Goal: Task Accomplishment & Management: Complete application form

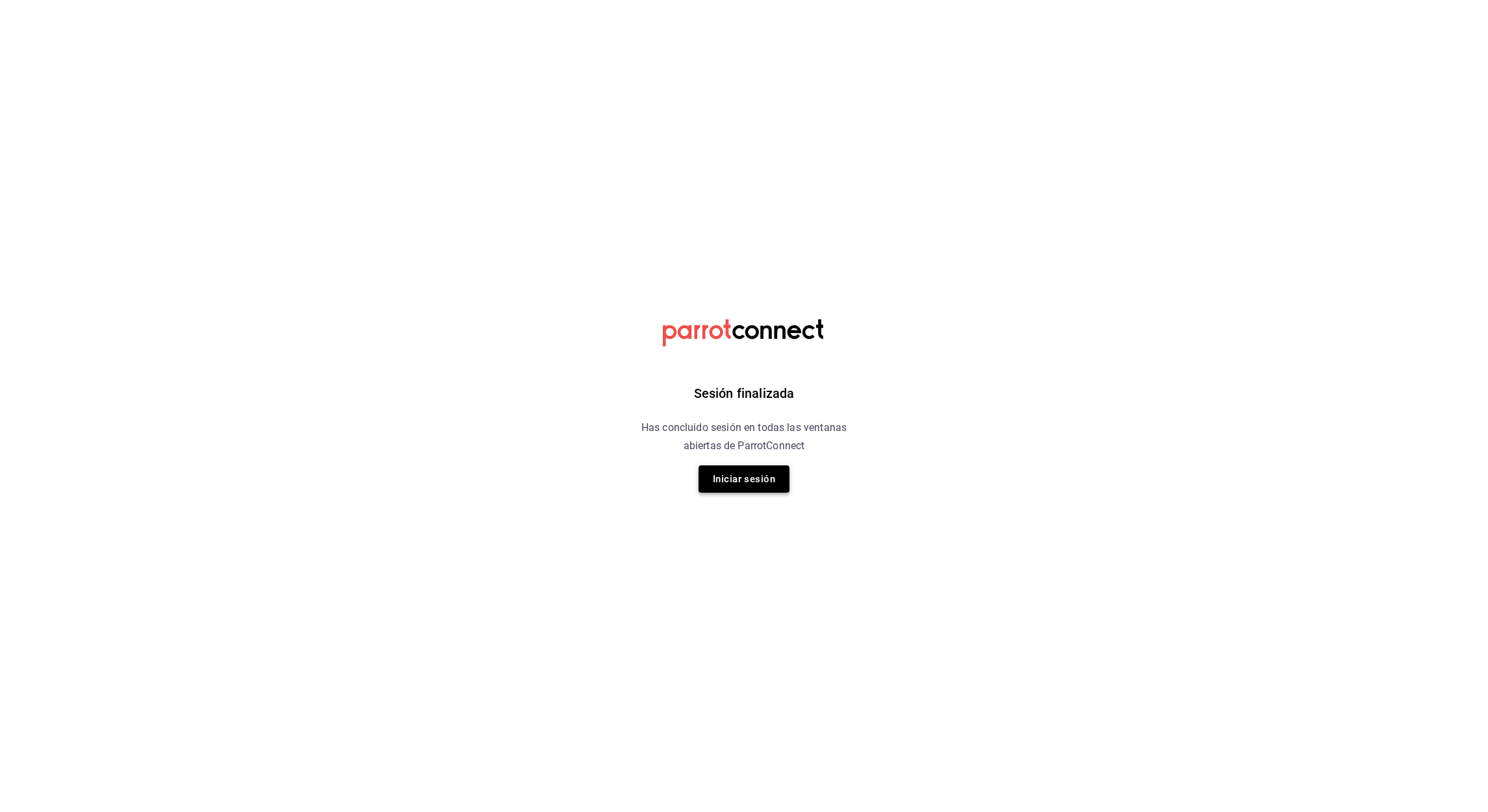
click at [734, 479] on button "Iniciar sesión" at bounding box center [744, 479] width 91 height 27
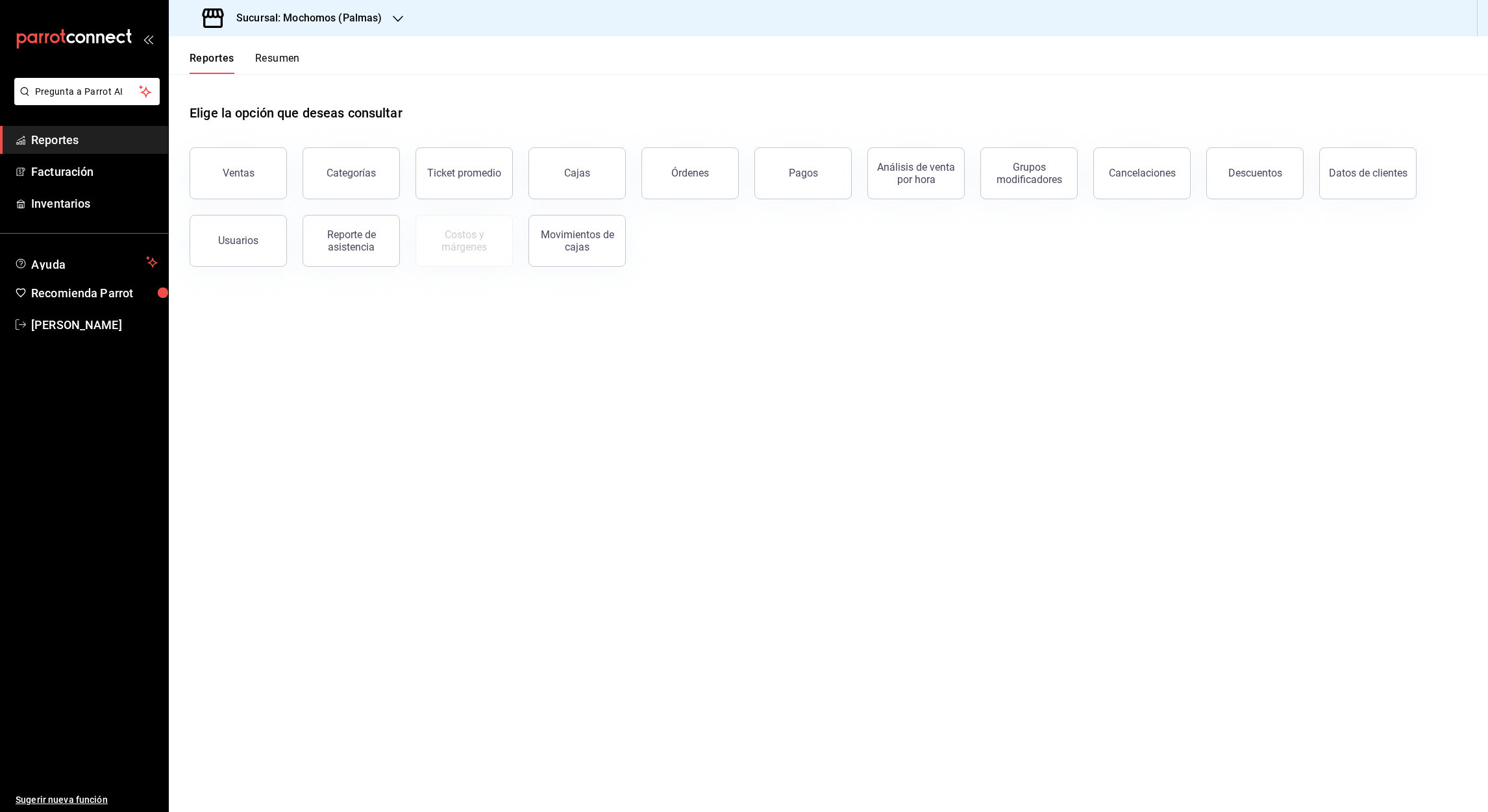
click at [394, 22] on icon "button" at bounding box center [398, 19] width 11 height 11
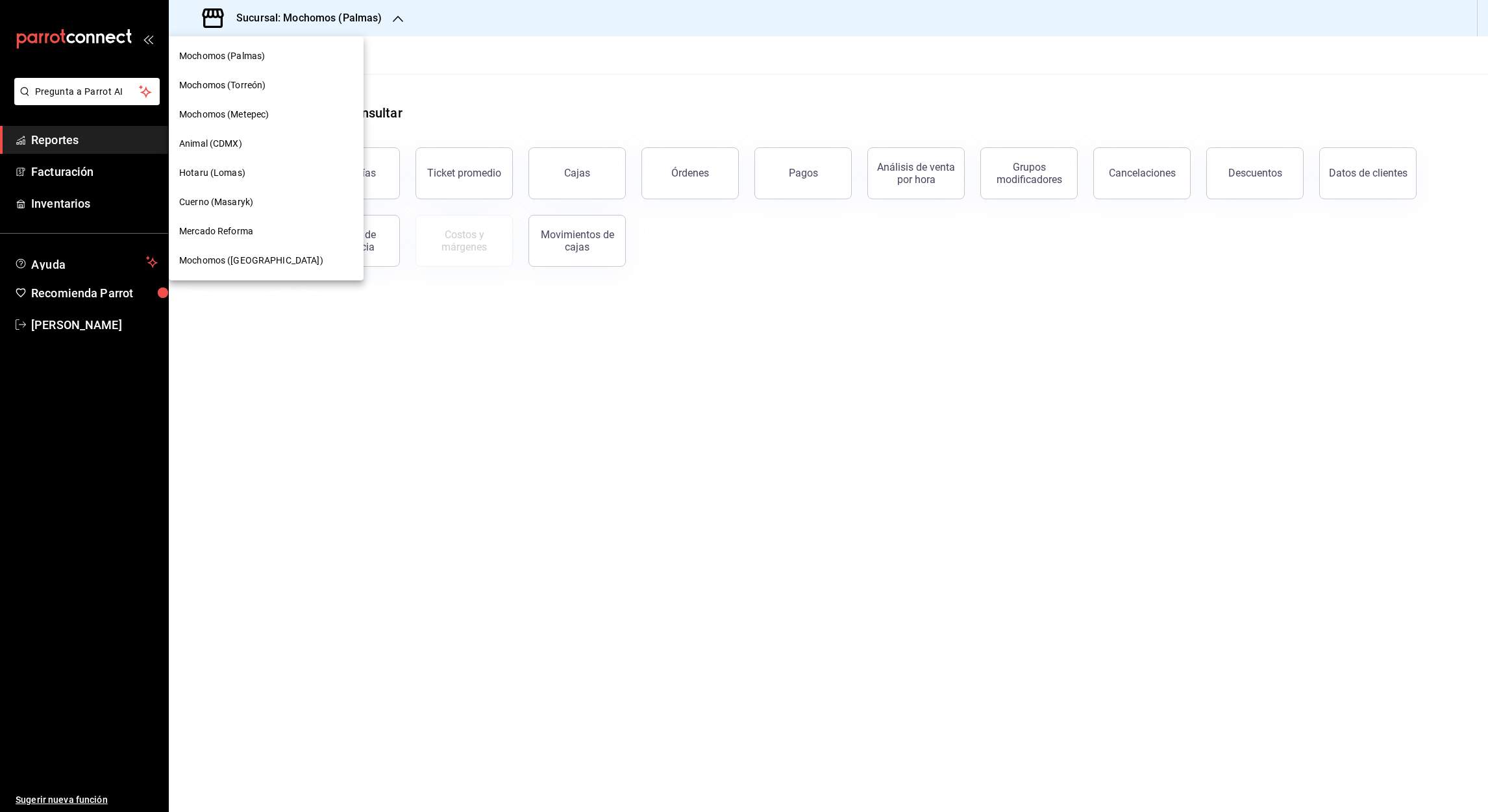
click at [225, 195] on span "Cuerno (Masaryk)" at bounding box center [216, 202] width 74 height 14
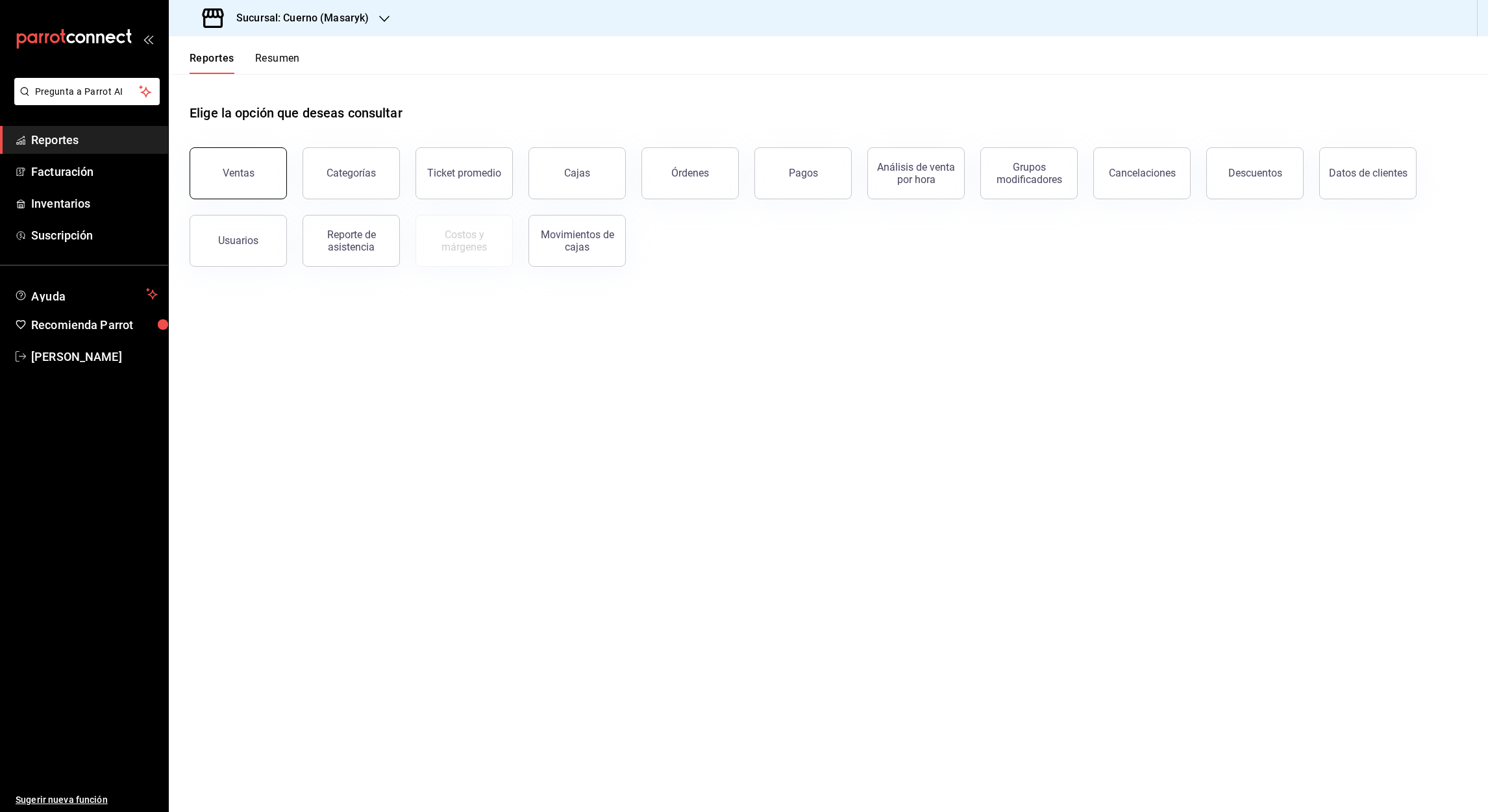
click at [235, 190] on button "Ventas" at bounding box center [238, 174] width 98 height 52
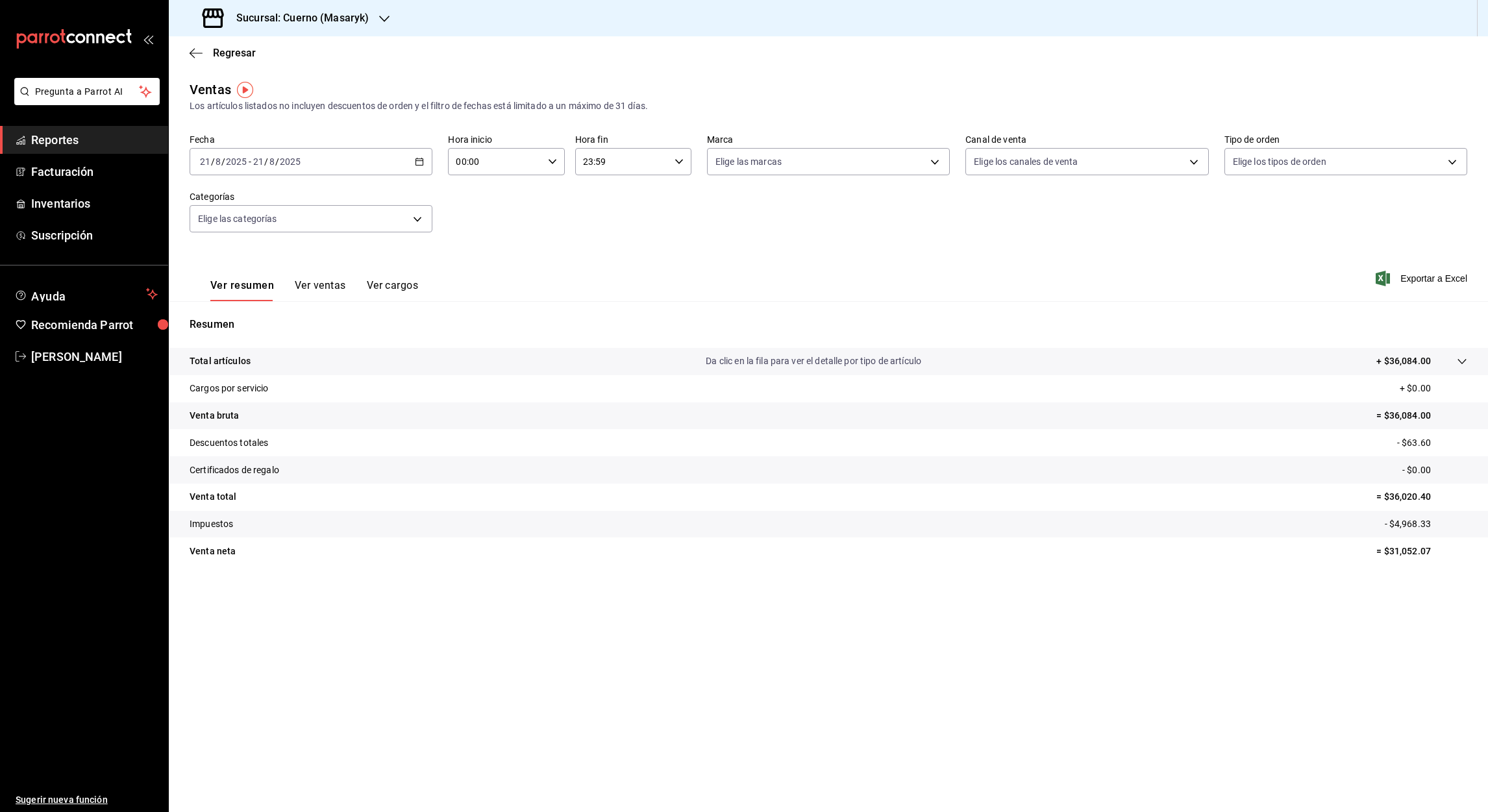
click at [416, 159] on \(Stroke\) "button" at bounding box center [420, 161] width 8 height 7
click at [236, 314] on span "Rango de fechas" at bounding box center [251, 318] width 101 height 14
click at [451, 210] on icon "button" at bounding box center [455, 209] width 15 height 15
click at [427, 335] on abbr "25" at bounding box center [431, 333] width 8 height 9
click at [477, 211] on icon "button" at bounding box center [481, 209] width 15 height 15
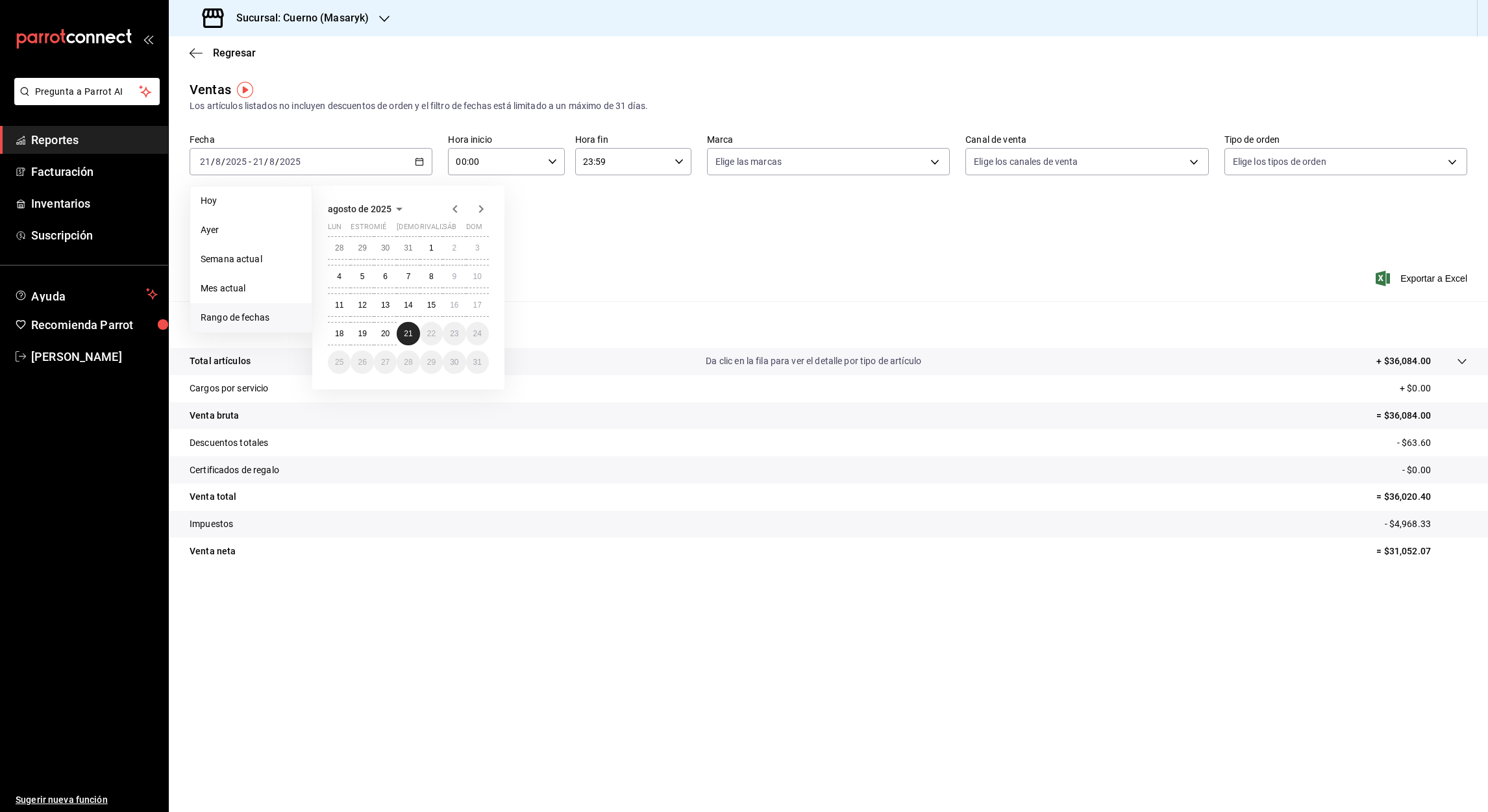
click at [411, 334] on abbr "21" at bounding box center [407, 333] width 8 height 9
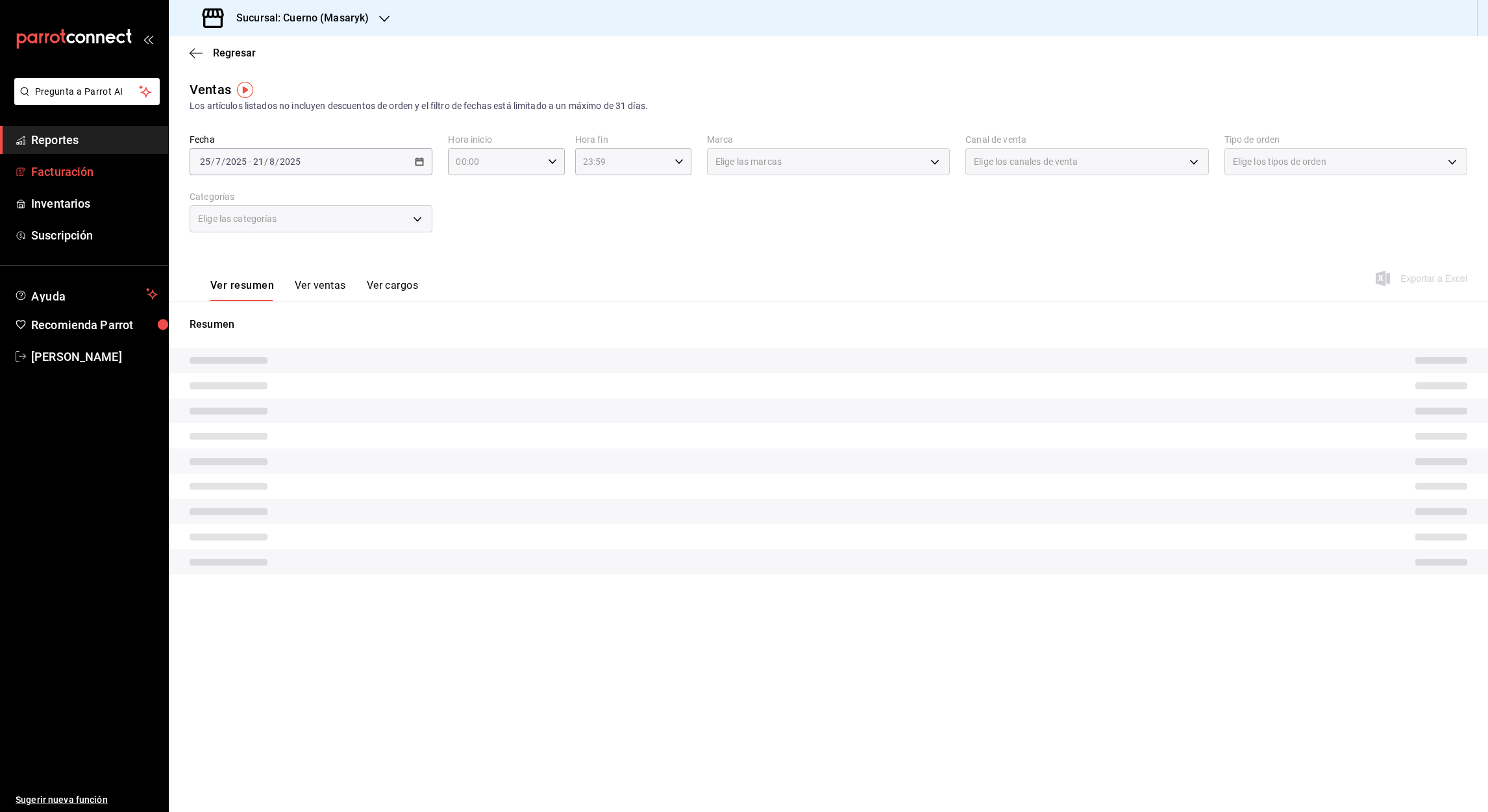
click at [55, 167] on font "Facturación" at bounding box center [62, 172] width 62 height 14
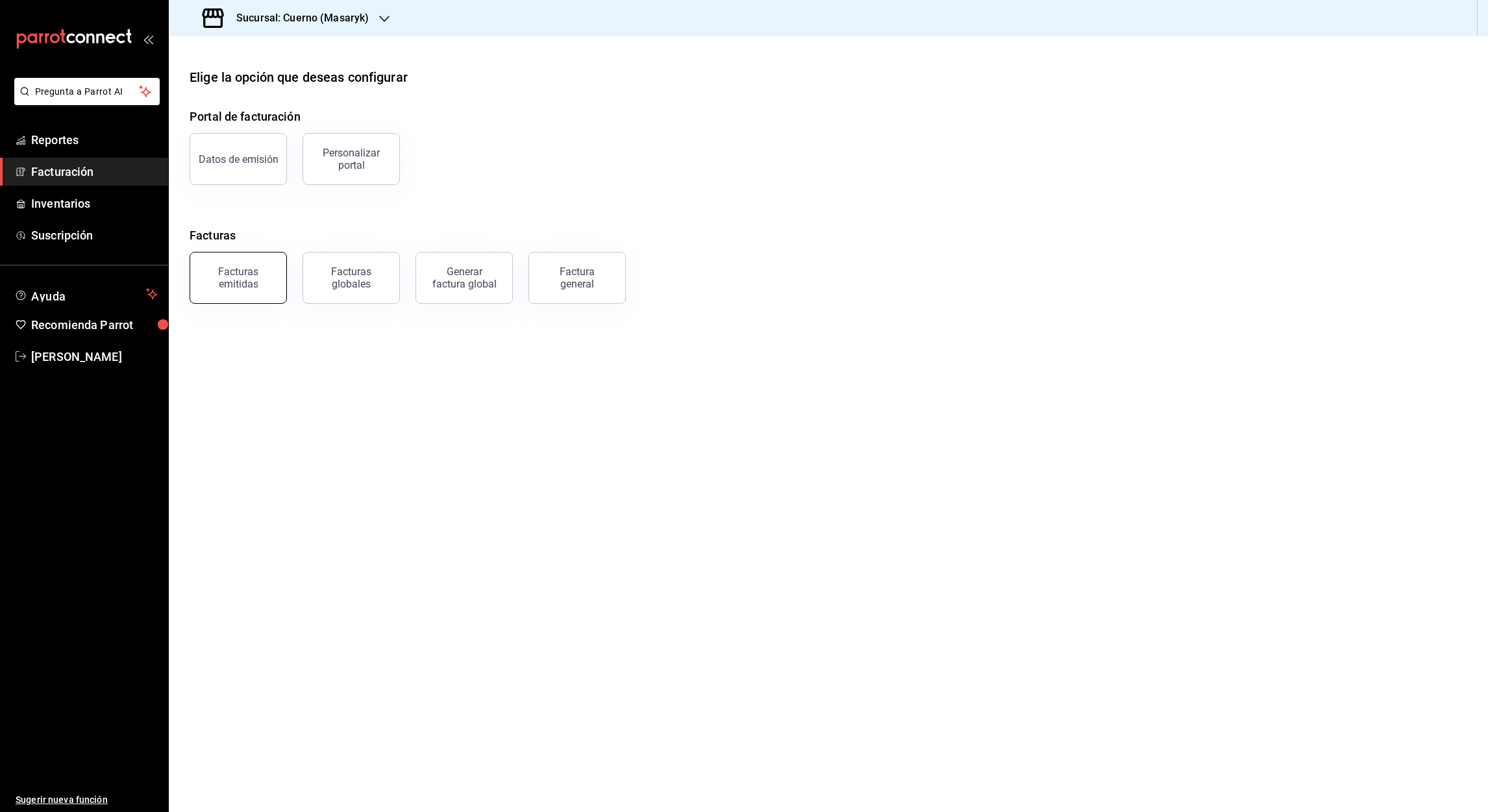
click at [228, 275] on div "Facturas emitidas" at bounding box center [238, 278] width 81 height 25
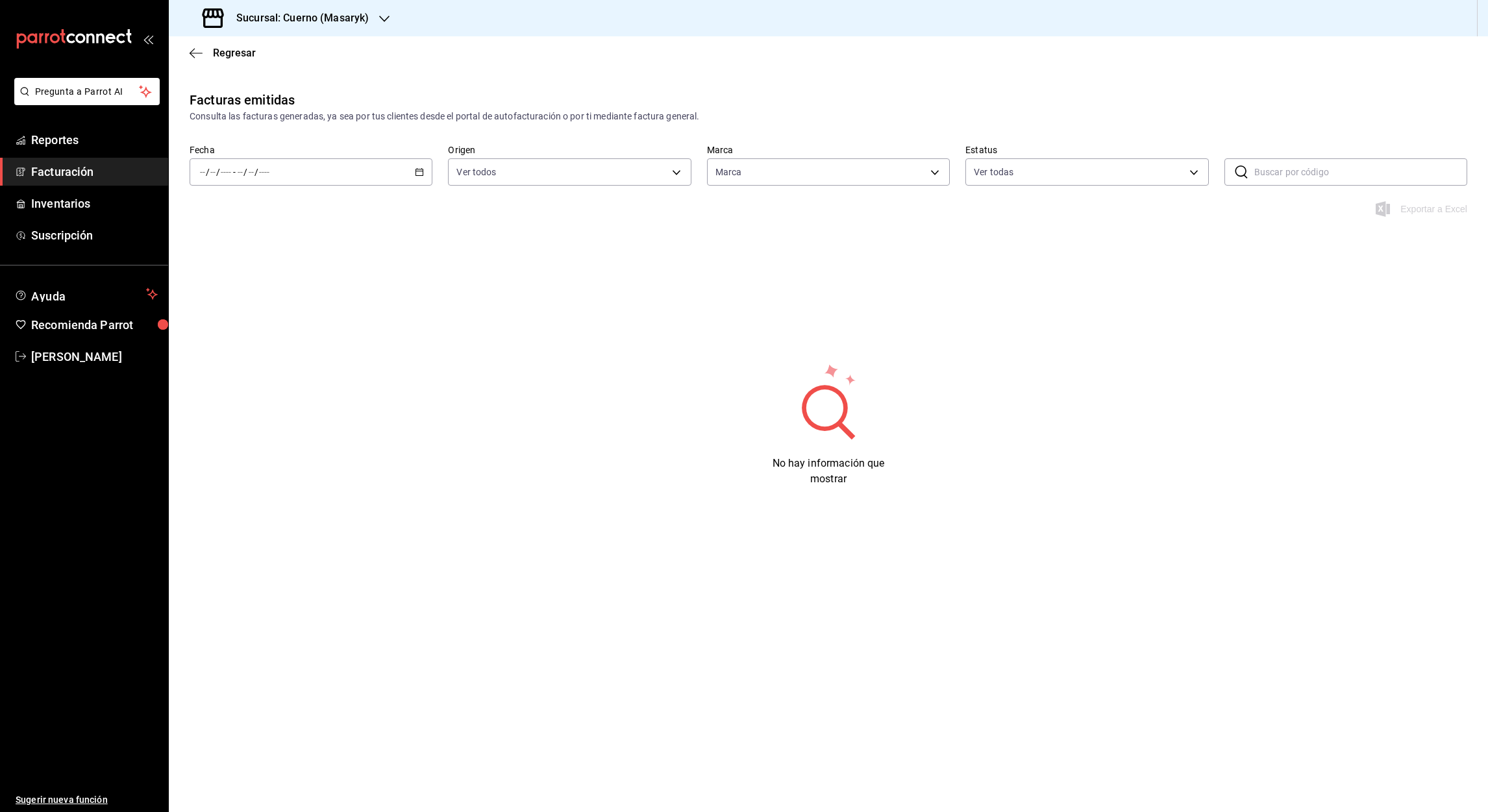
type input "4ea0d660-02b3-4785-bb88-48b5ef6e196c"
click at [421, 174] on icon "button" at bounding box center [420, 172] width 9 height 9
click at [251, 346] on li "Rango de fechas" at bounding box center [251, 357] width 121 height 29
click at [450, 217] on icon "button" at bounding box center [455, 219] width 15 height 15
click at [366, 371] on abbr "29" at bounding box center [361, 373] width 8 height 9
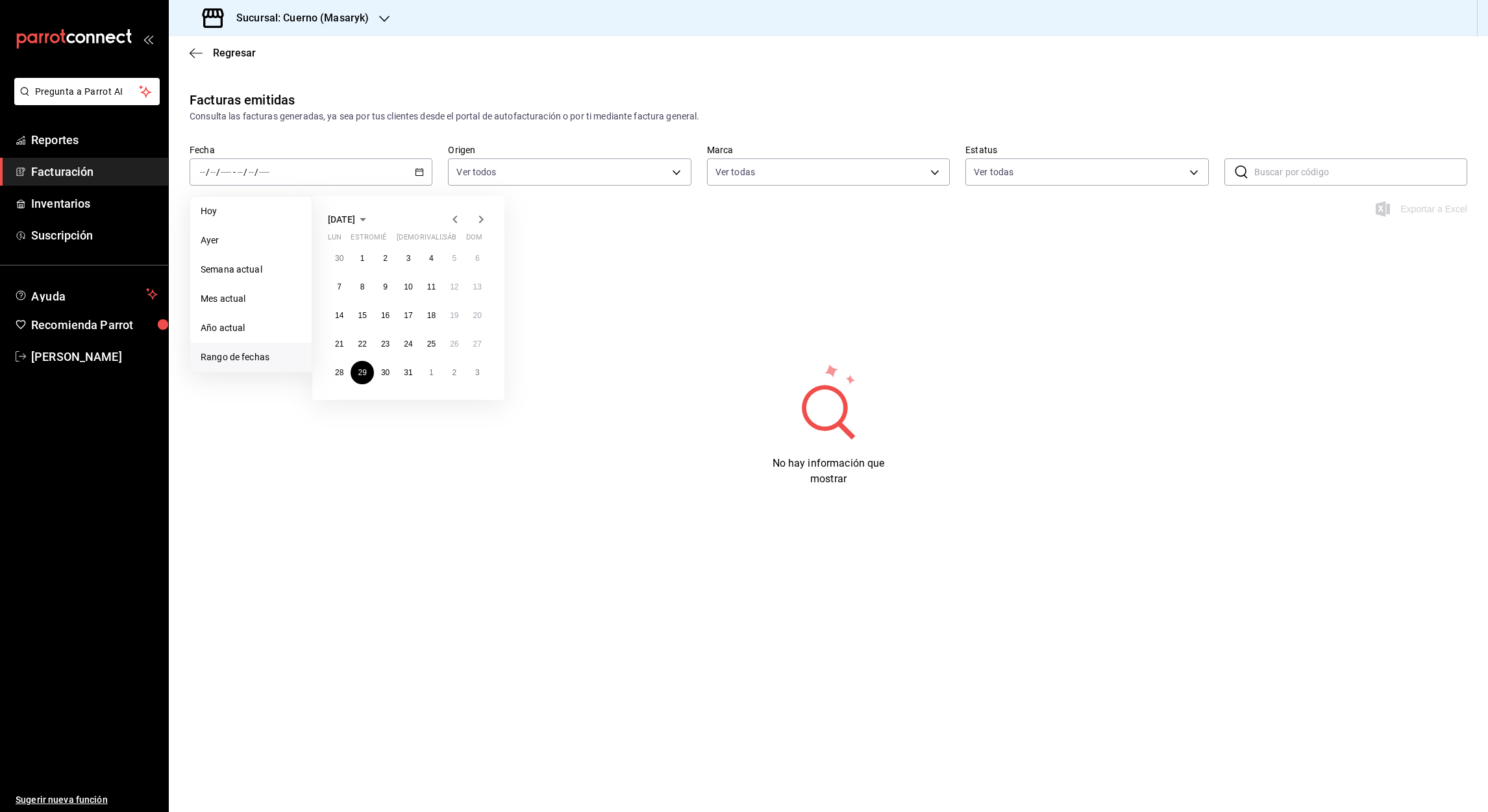
click at [479, 220] on icon "button" at bounding box center [481, 219] width 15 height 15
click at [412, 346] on button "21" at bounding box center [408, 344] width 23 height 23
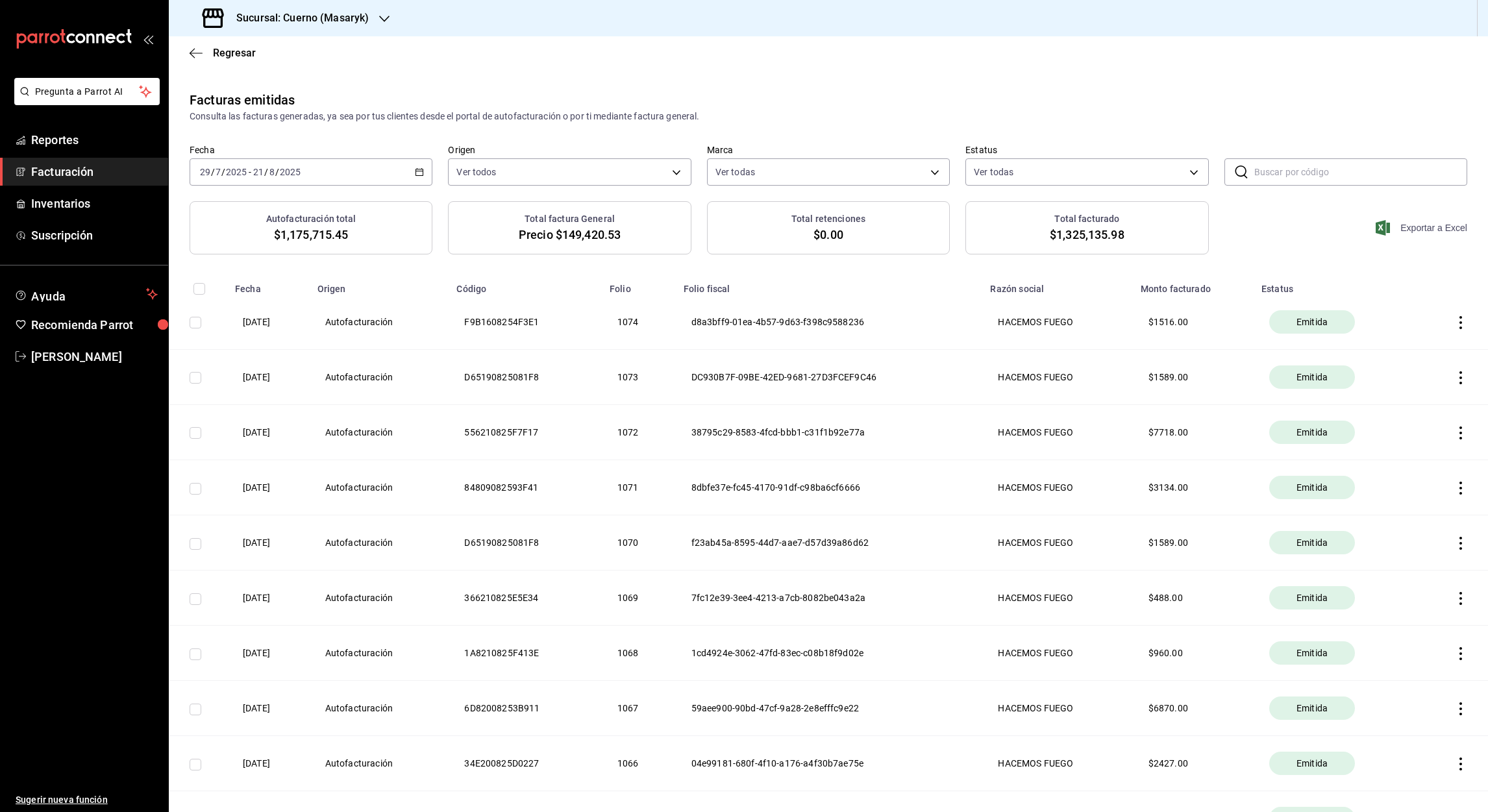
click at [1402, 230] on font "Exportar a Excel" at bounding box center [1433, 228] width 67 height 11
click at [1287, 168] on input "text" at bounding box center [1360, 172] width 213 height 26
click at [1263, 173] on input "text" at bounding box center [1360, 172] width 213 height 26
paste input "5822907258C01A"
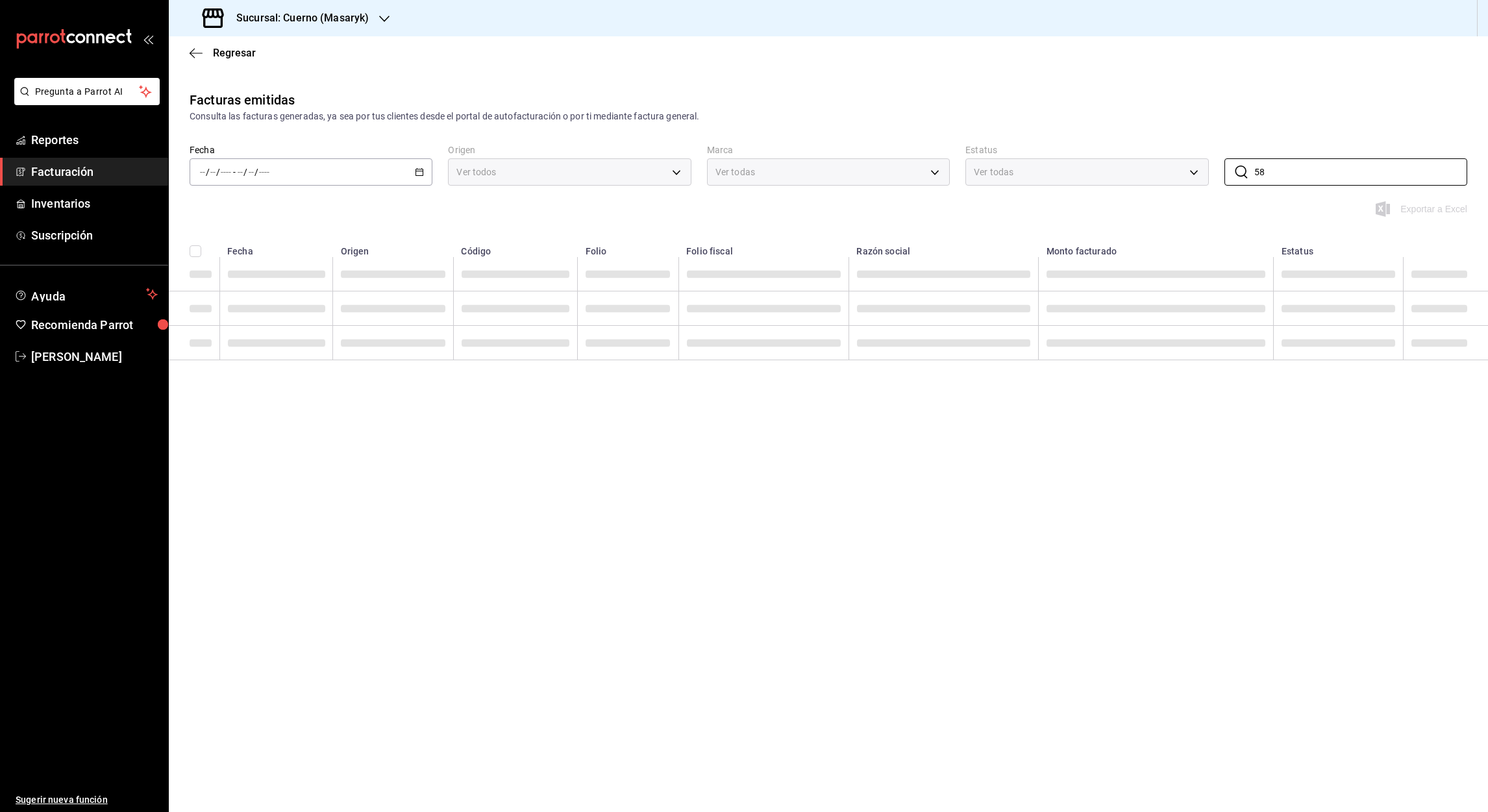
type input "5"
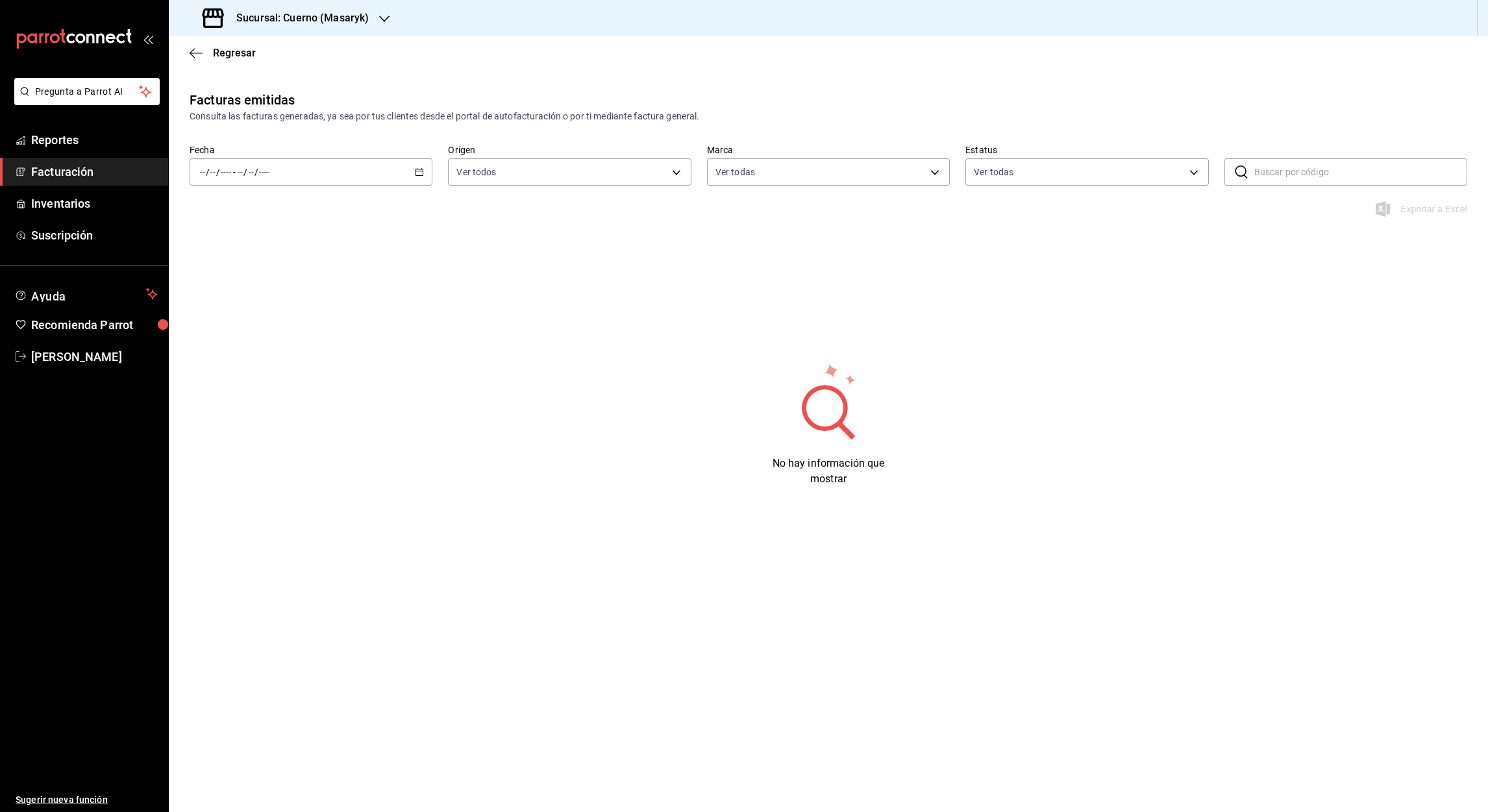
click at [64, 172] on font "Facturación" at bounding box center [62, 172] width 62 height 14
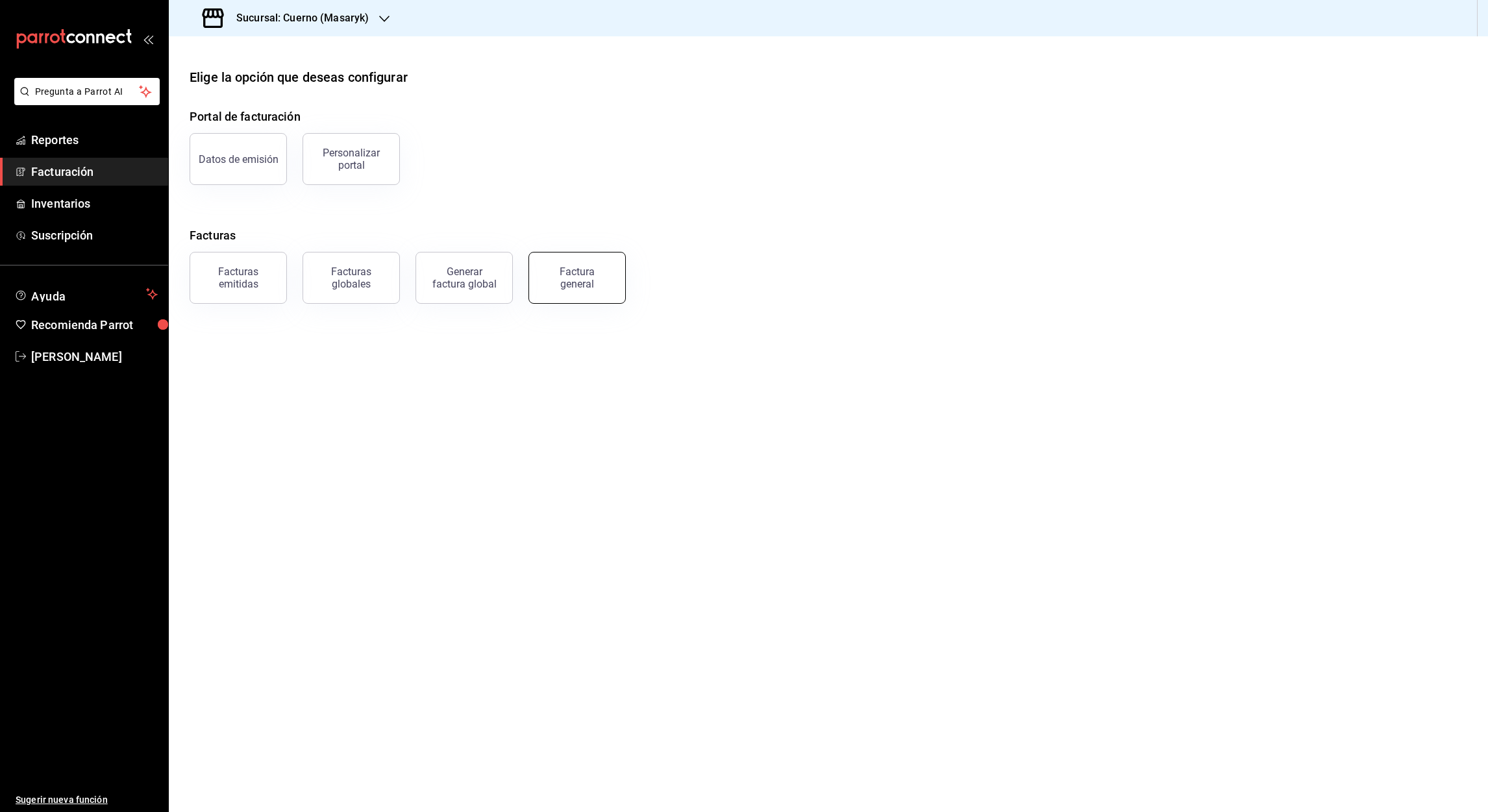
click at [576, 273] on div "Factura general" at bounding box center [577, 278] width 65 height 25
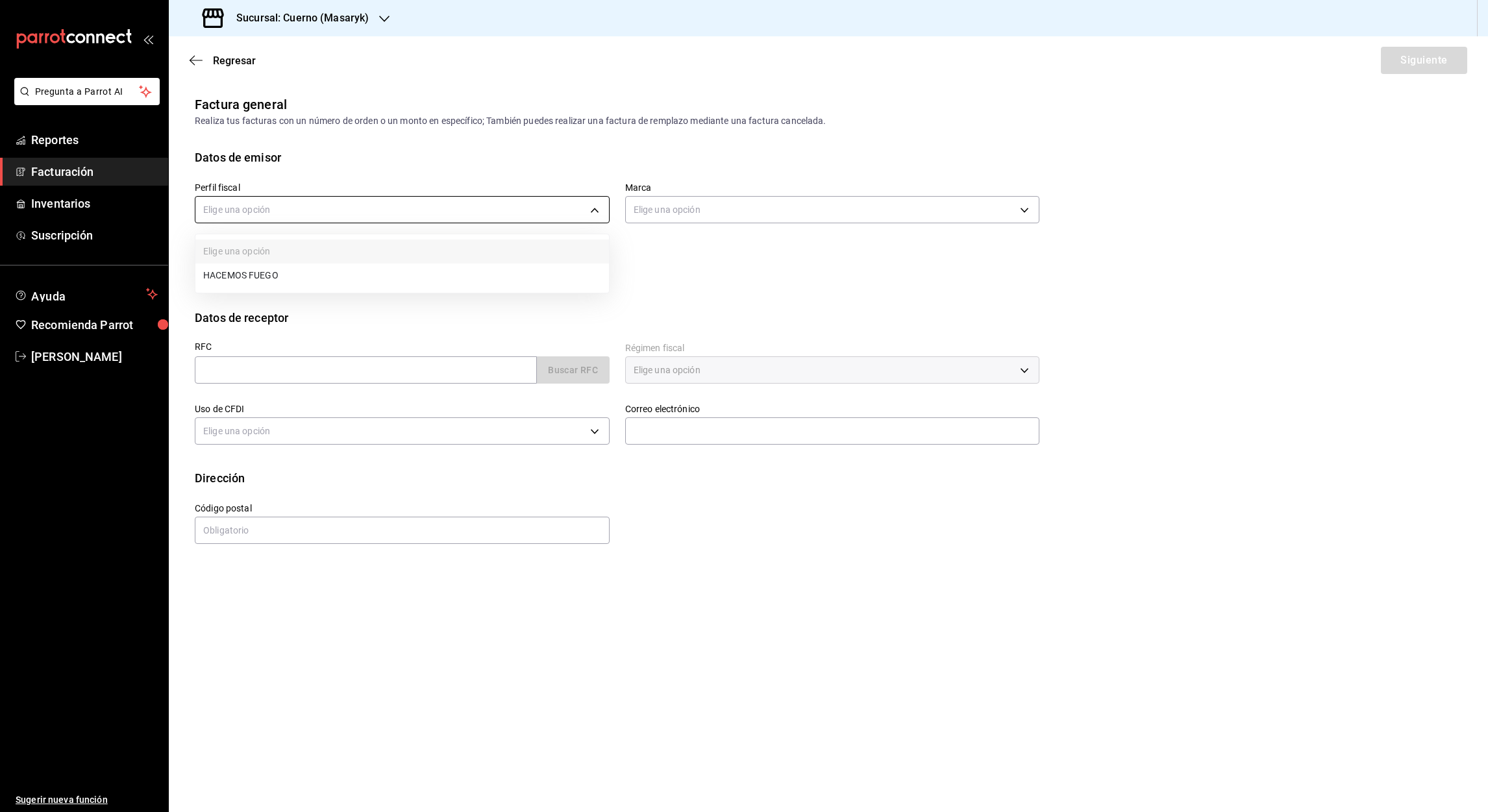
click at [594, 211] on body "Pregunta a Parrot AI Reportes Facturación Inventarios Suscripción Ayuda Recomie…" at bounding box center [744, 406] width 1488 height 812
click at [256, 272] on li "HACEMOS FUEGO" at bounding box center [402, 275] width 414 height 24
type input "f293cc27-dcec-4393-86ee-548091464333"
type input "4ea0d660-02b3-4785-bb88-48b5ef6e196c"
click at [233, 362] on input "text" at bounding box center [365, 370] width 342 height 27
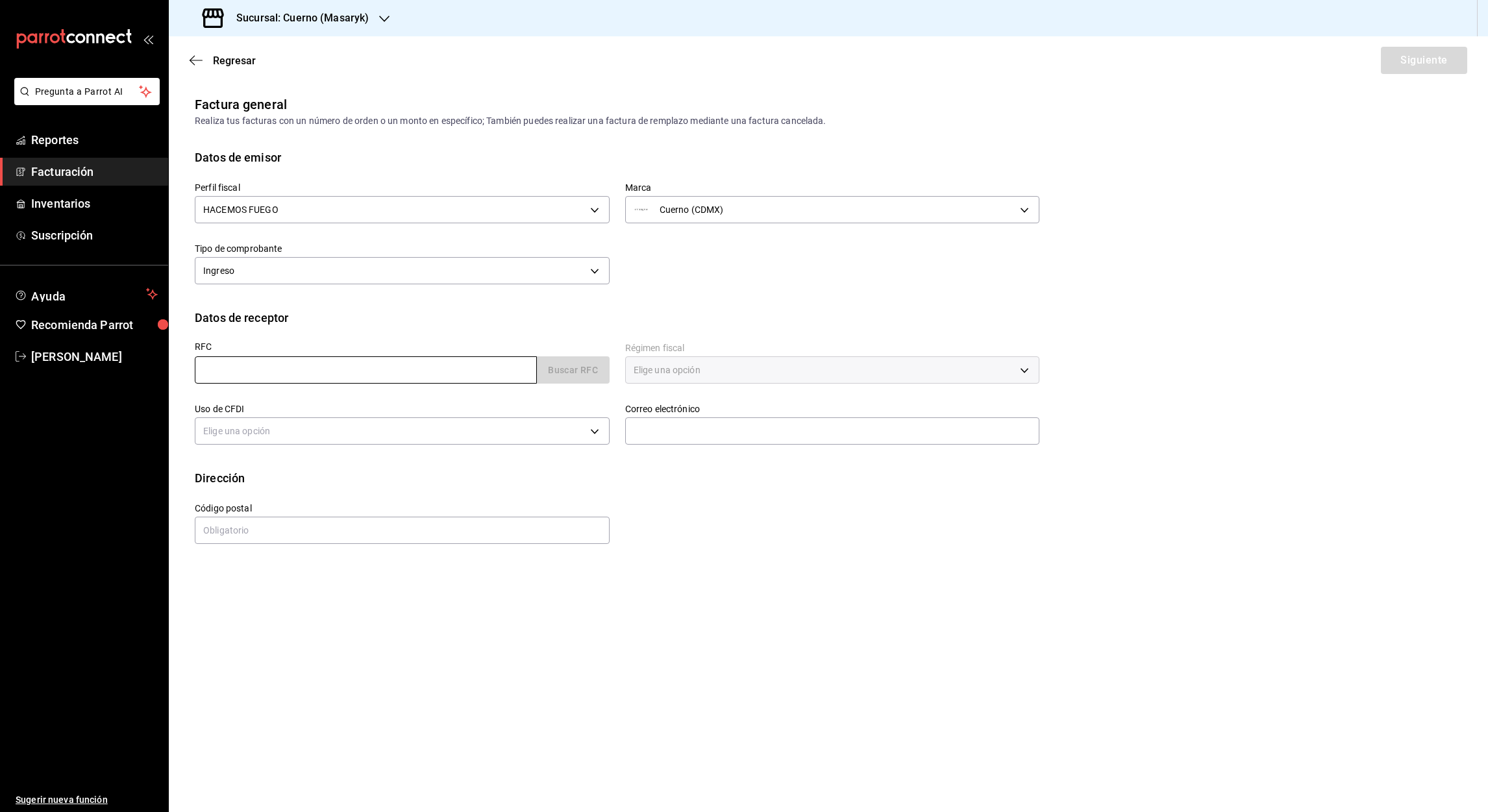
paste input "MOL211001157"
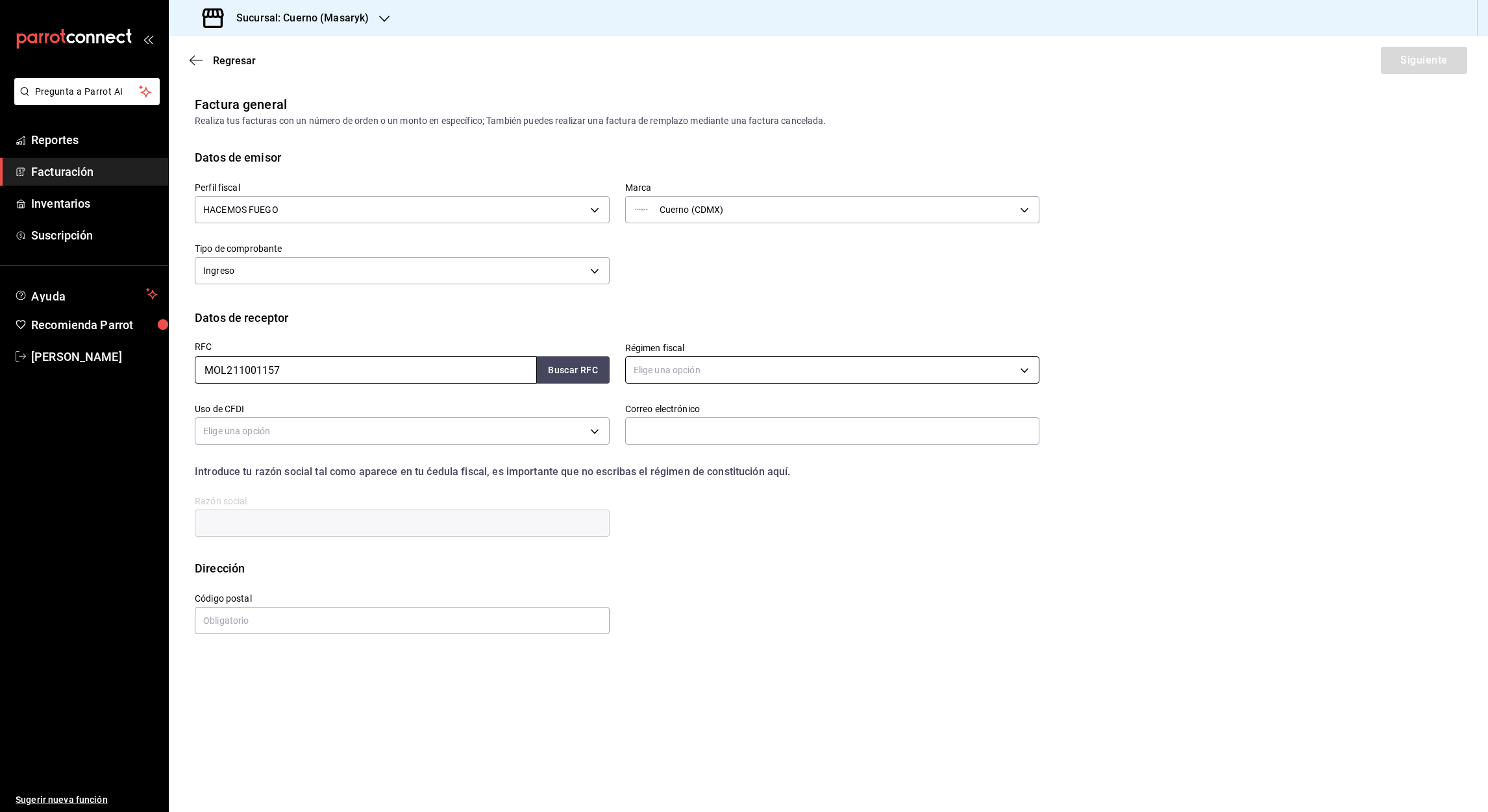
type input "MOL211001157"
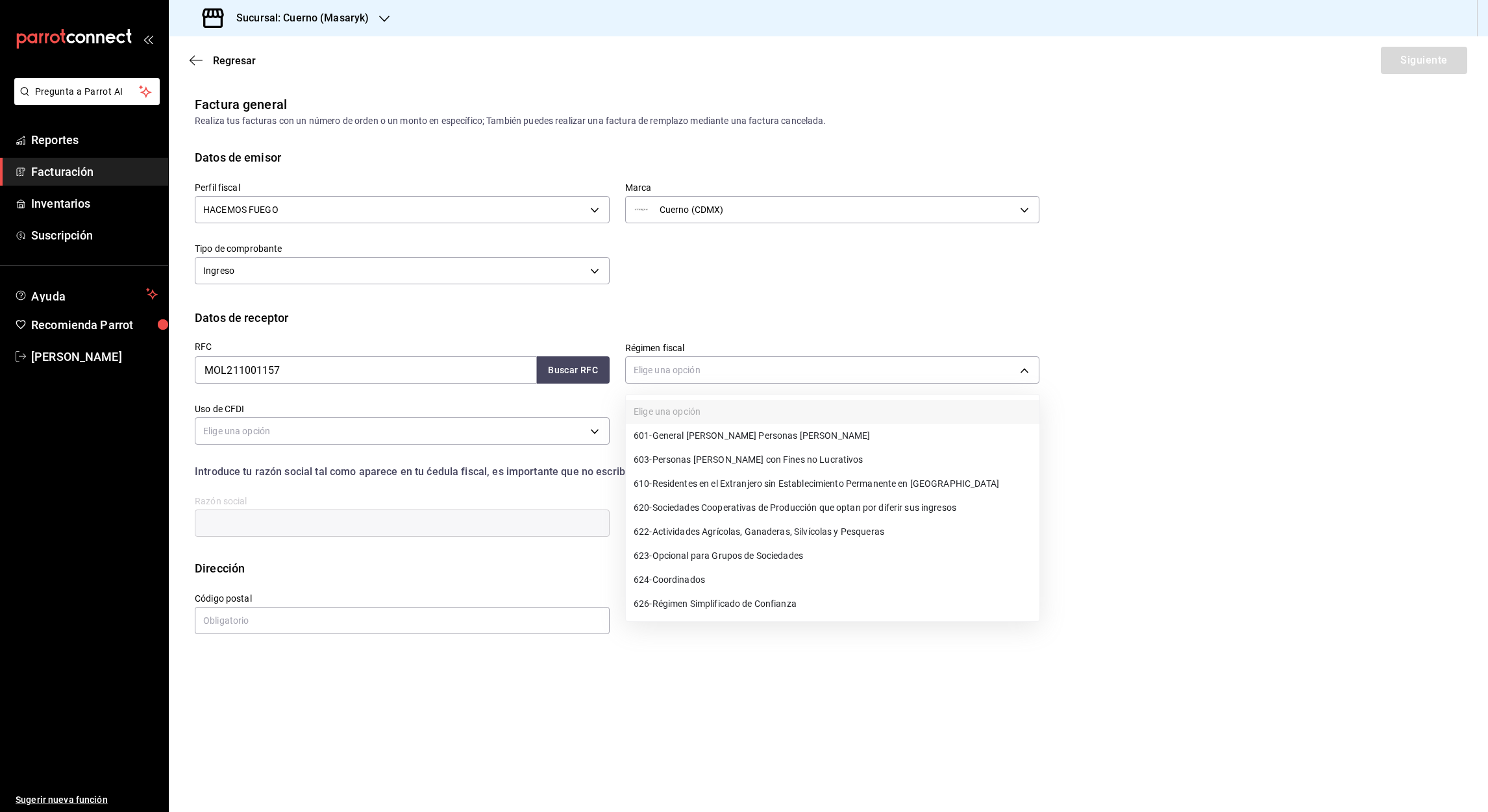
click at [720, 433] on span "601 - General de Ley Personas Morales" at bounding box center [752, 436] width 237 height 14
type input "601"
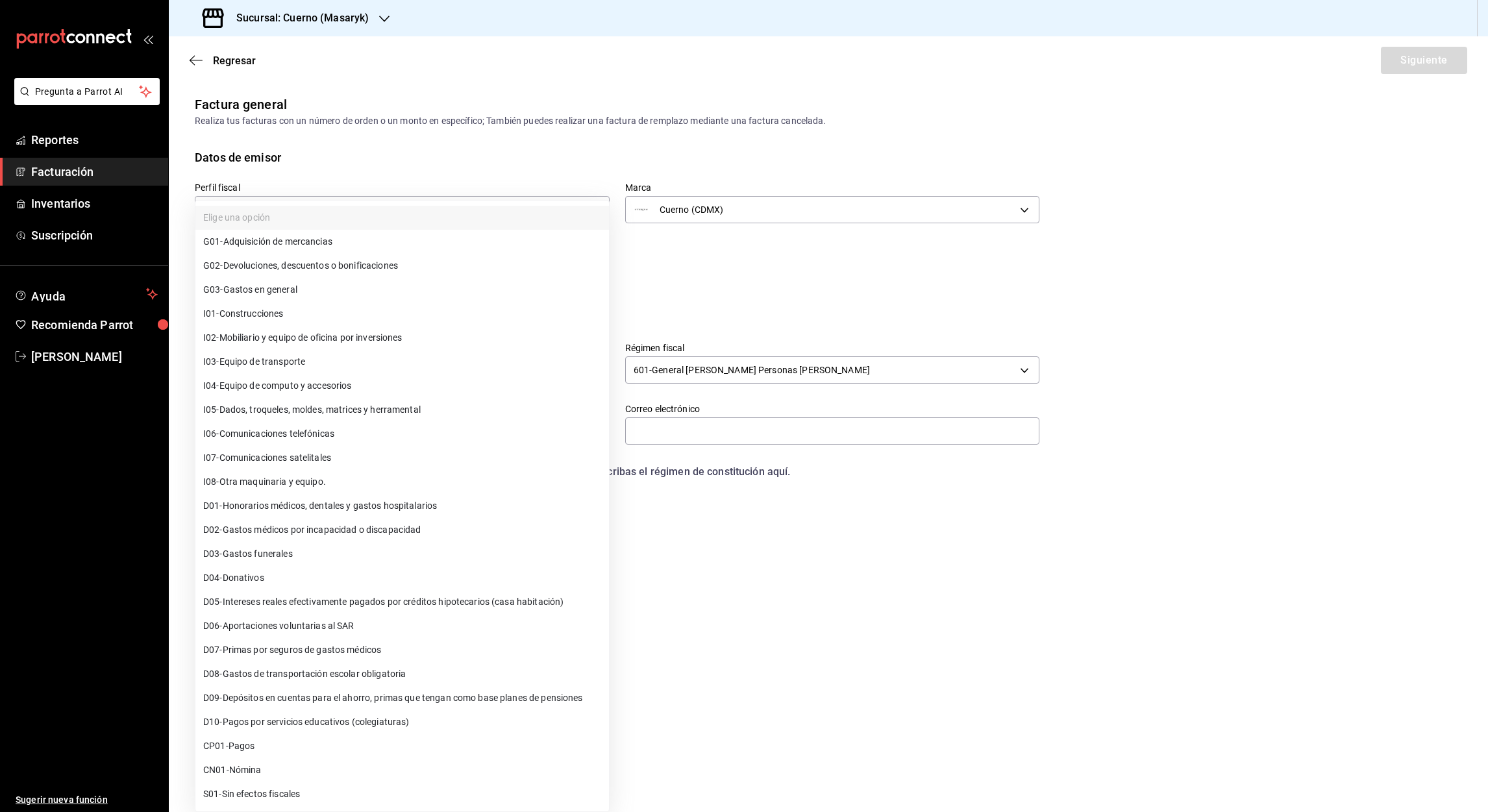
click at [244, 424] on body "Pregunta a Parrot AI Reportes Facturación Inventarios Suscripción Ayuda Recomie…" at bounding box center [744, 406] width 1488 height 812
click at [278, 289] on span "G03 - Gastos en general" at bounding box center [250, 290] width 94 height 14
type input "G03"
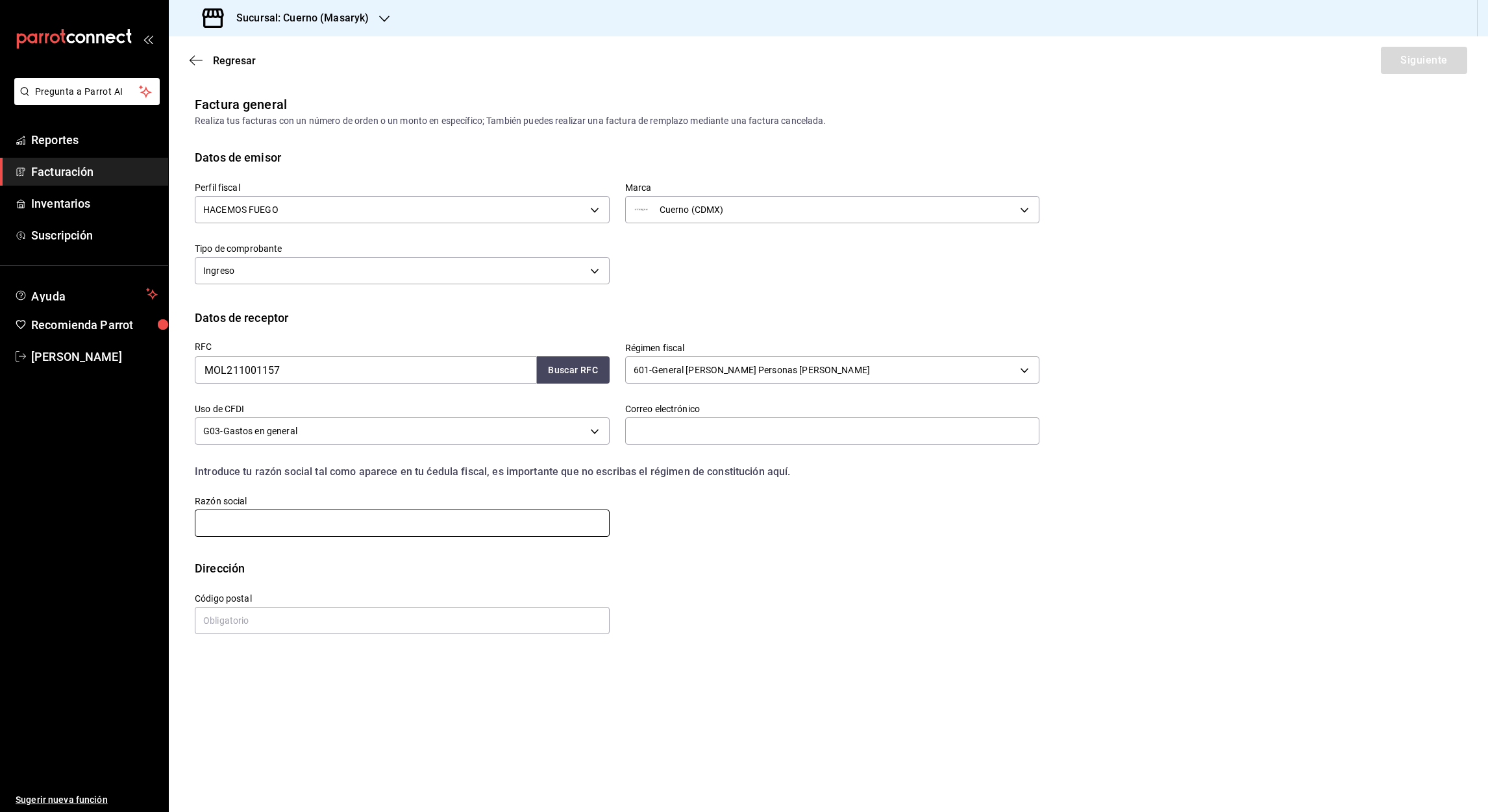
click at [225, 511] on input "text" at bounding box center [402, 522] width 415 height 27
paste input "MELIOPERACIONESLOGISTICASII"
click at [228, 521] on input "MELIOPERACIONESLOGISTICASII" at bounding box center [402, 522] width 415 height 27
type input "MELI OPERACIONES LOGISTICAS II"
click at [224, 619] on input "text" at bounding box center [402, 620] width 415 height 27
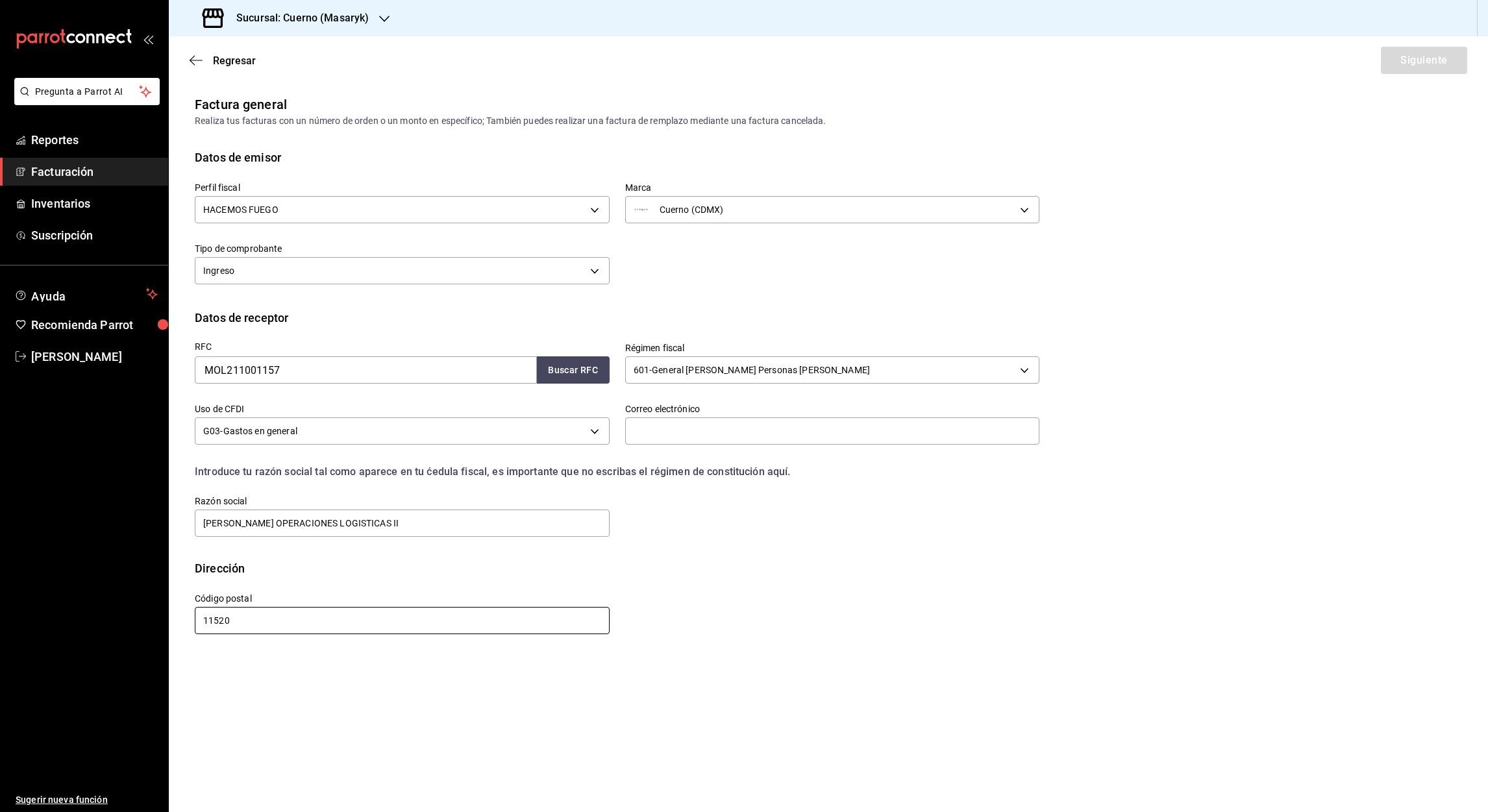
type input "11520"
click at [663, 436] on input "text" at bounding box center [833, 430] width 415 height 27
paste input "facturacioncuernocdmx@gmail.com"
type input "facturacioncuernocdmx@gmail.com"
click at [1446, 53] on button "Siguiente" at bounding box center [1424, 60] width 86 height 27
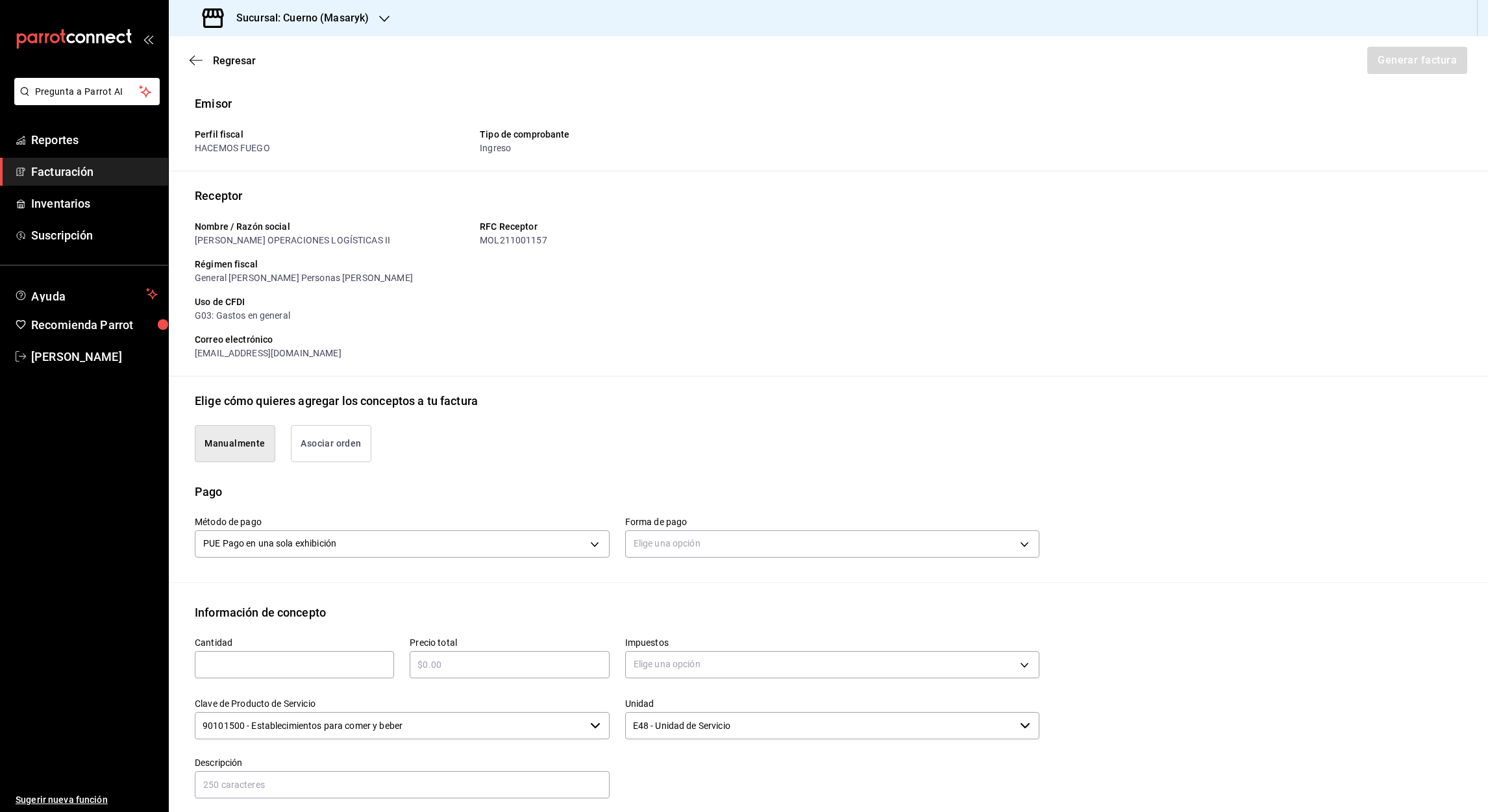
click at [287, 665] on input "text" at bounding box center [294, 665] width 199 height 15
type input "1"
click at [484, 661] on input "text" at bounding box center [509, 665] width 199 height 15
paste input "$3425.40"
type input "$3425.40"
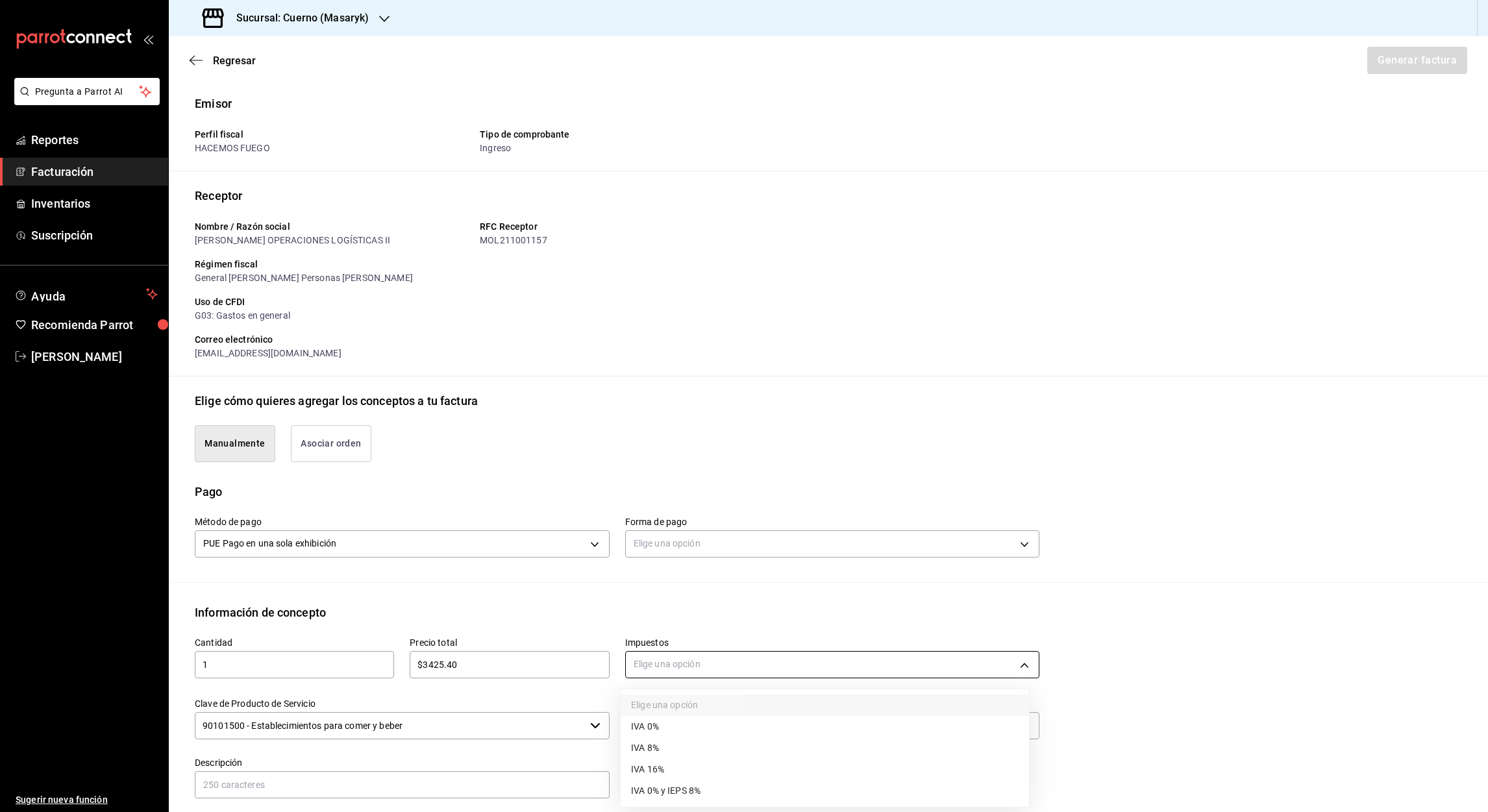
click at [1012, 665] on body "Pregunta a Parrot AI Reportes Facturación Inventarios Suscripción Ayuda Recomie…" at bounding box center [744, 406] width 1488 height 812
click at [669, 771] on li "IVA 16%" at bounding box center [825, 770] width 408 height 22
type input "IVA_16"
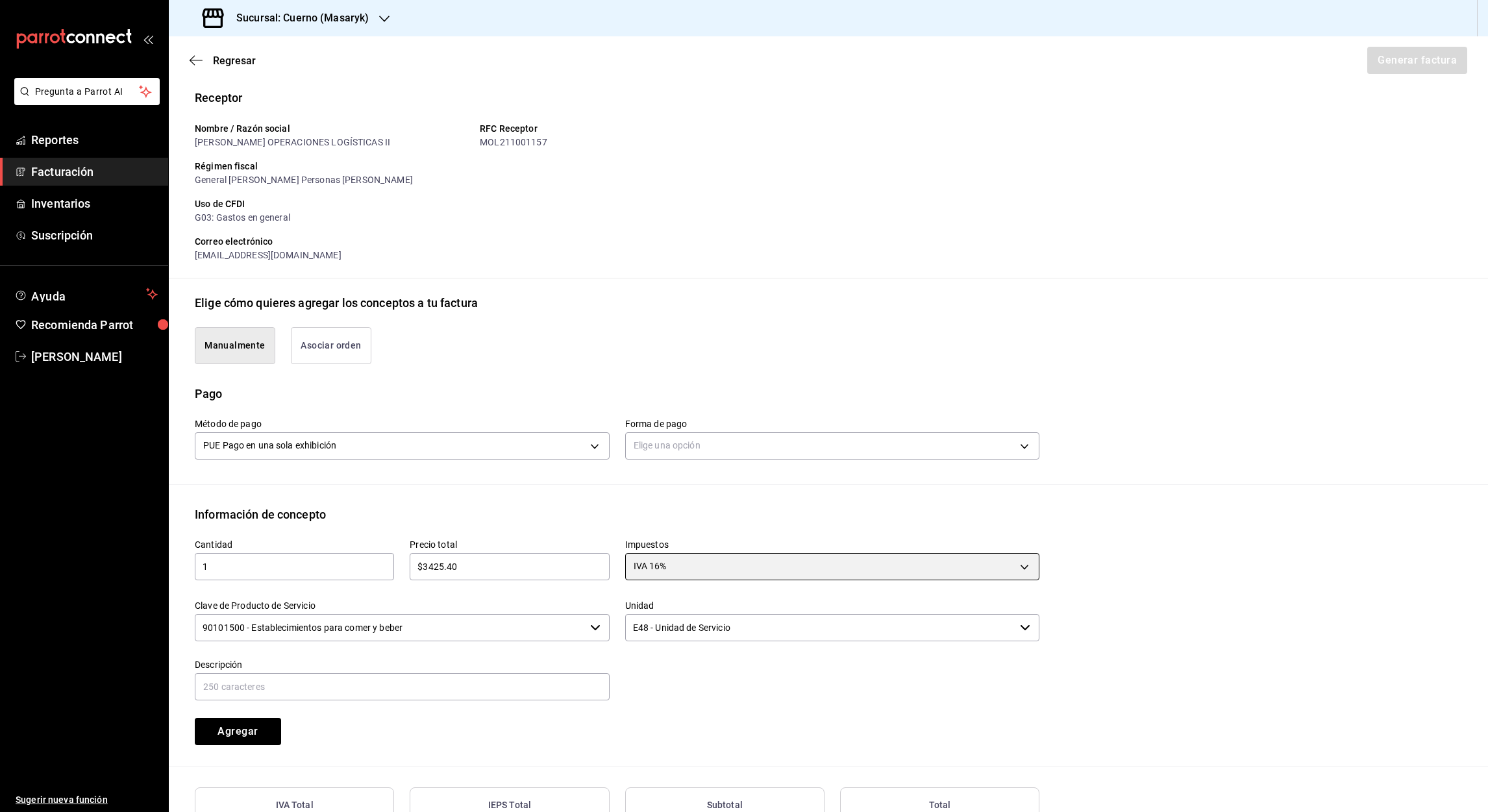
scroll to position [119, 0]
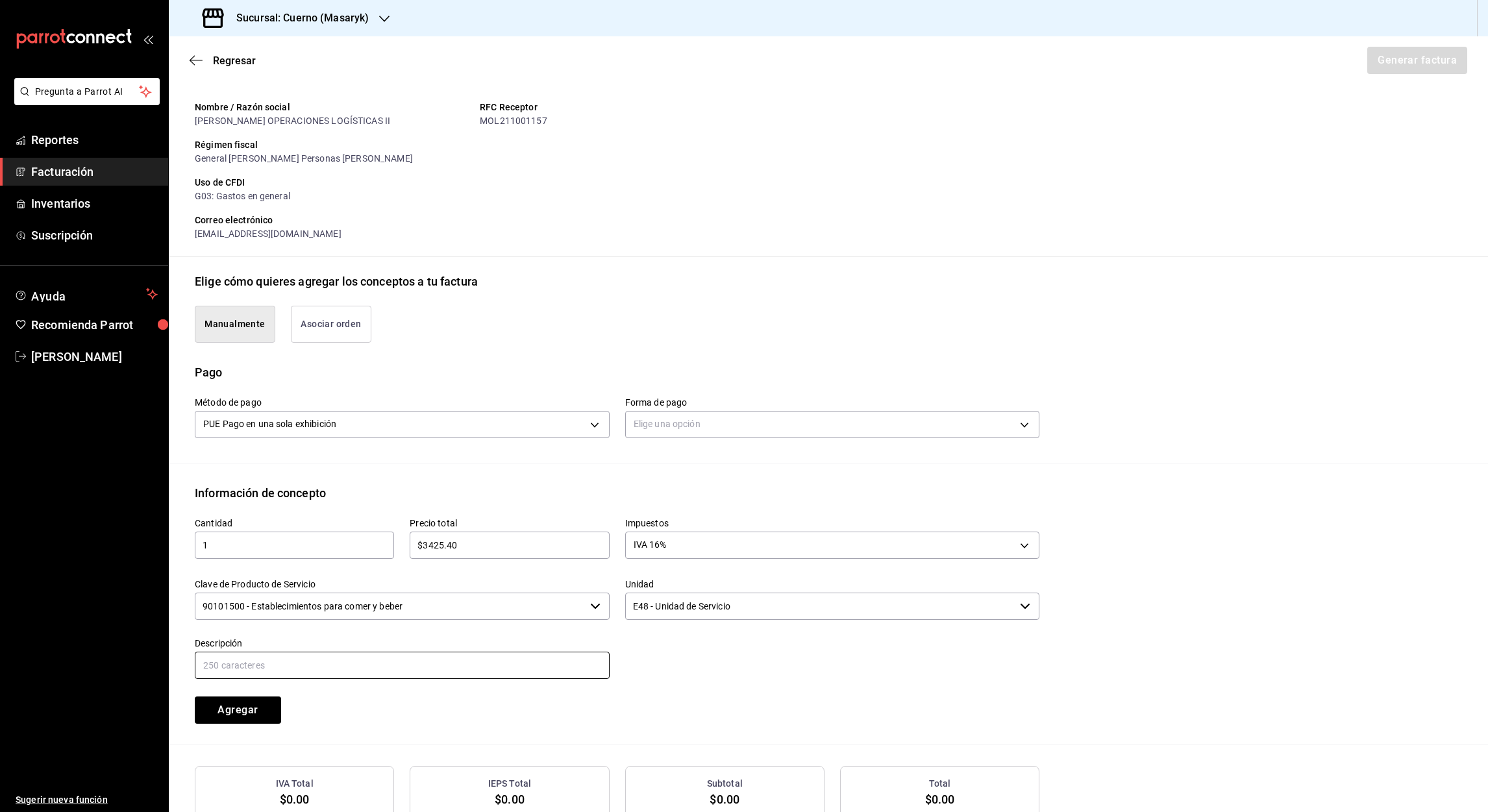
click at [240, 655] on input "text" at bounding box center [402, 665] width 415 height 27
click at [308, 666] on input "Referencia: Ticket 299525 Mesa 83 Fecha de consumo 29.05.2025" at bounding box center [402, 665] width 415 height 27
click at [381, 663] on input "Referencia: Ticket 280725-P-0036 Mesa 83 Fecha de consumo 29.05.2025" at bounding box center [402, 665] width 415 height 27
click at [515, 665] on input "Referencia: Ticket 280725-P-0036 Mesa 10 Fecha de consumo 29.05.2025" at bounding box center [402, 665] width 415 height 27
type input "Referencia: Ticket 280725-P-0036 Mesa 10 Fecha de consumo 28.07.2025"
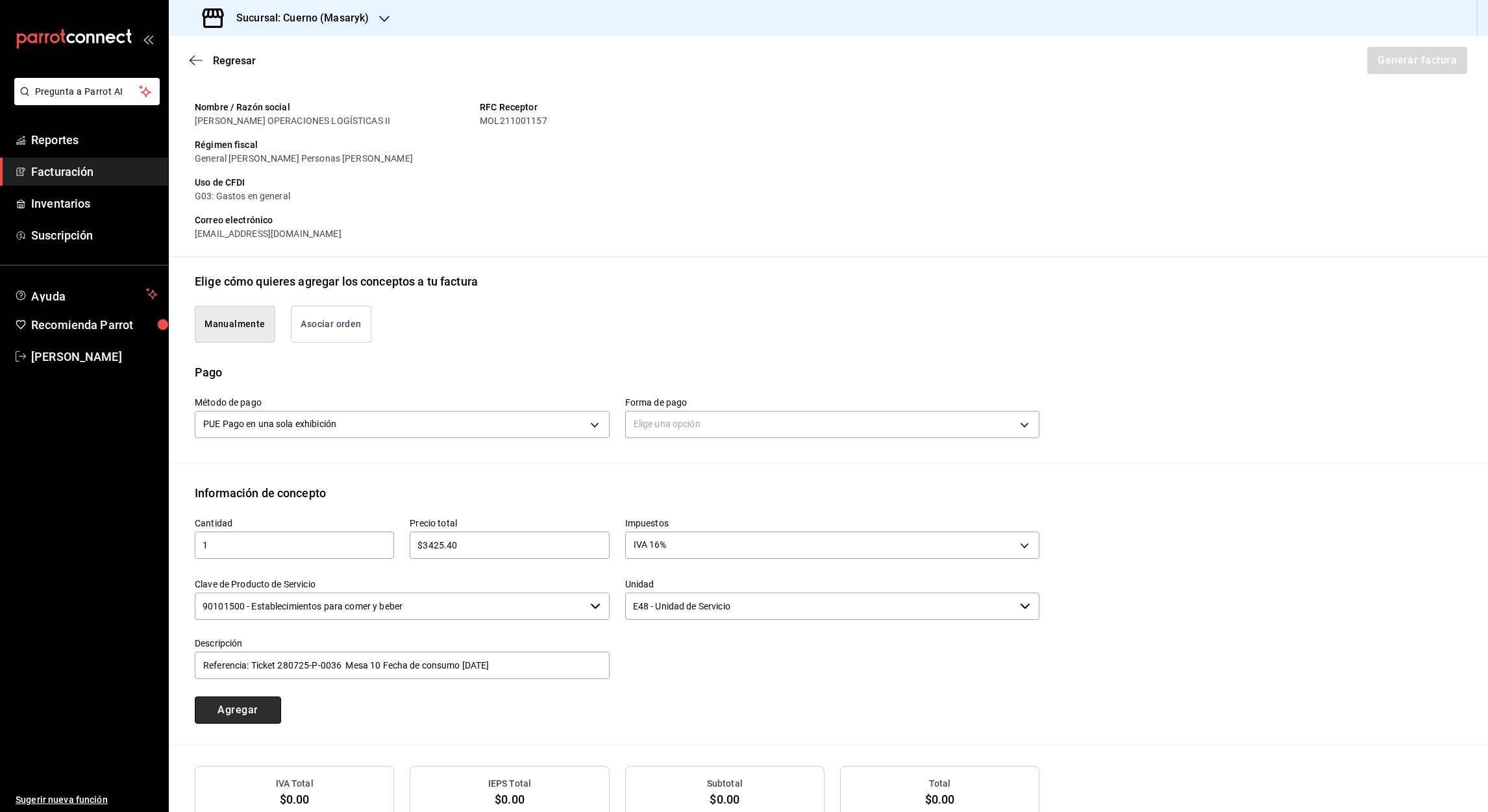
click at [224, 712] on button "Agregar" at bounding box center [237, 709] width 86 height 27
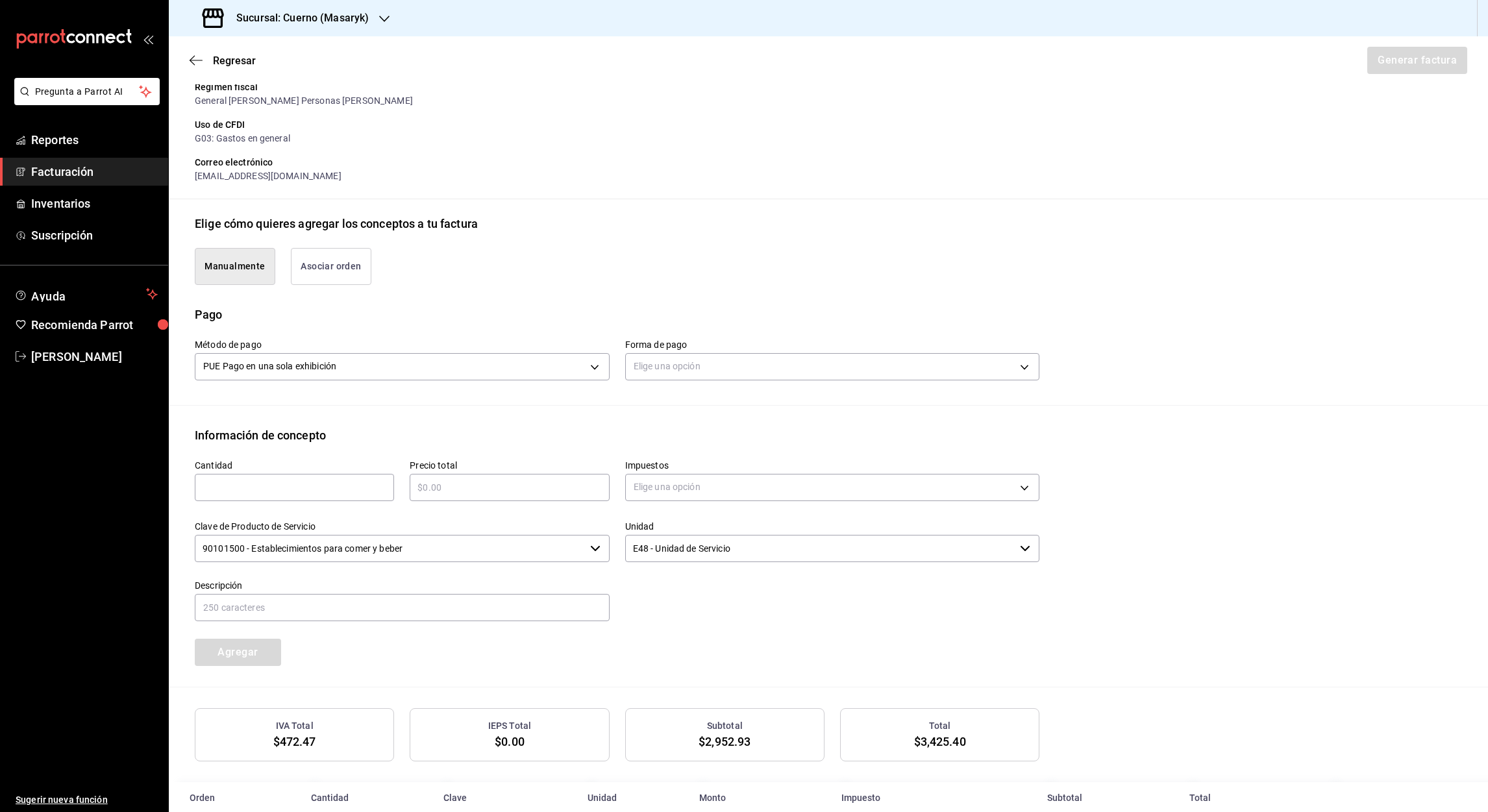
scroll to position [183, 0]
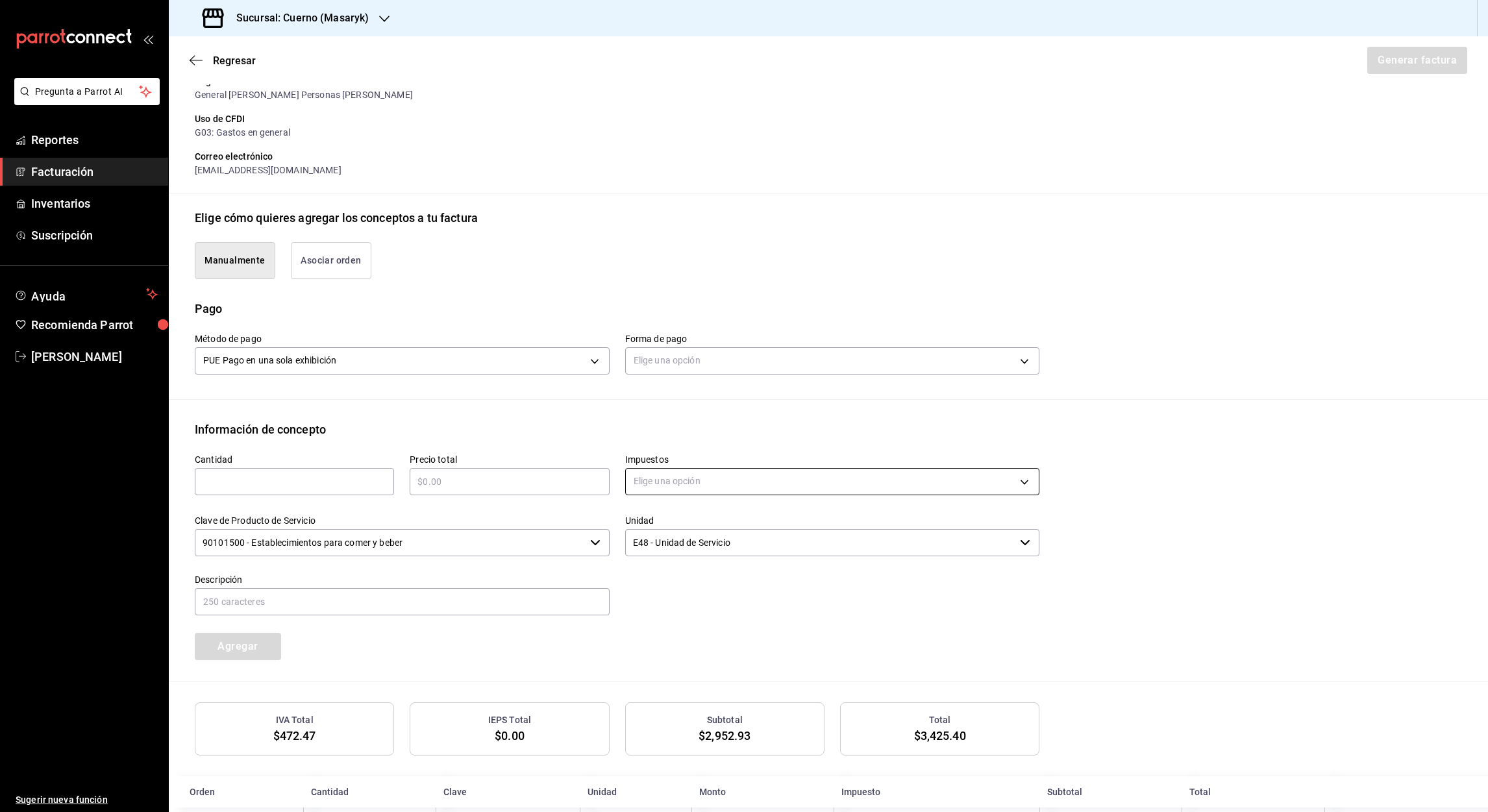
click at [1018, 483] on body "Pregunta a Parrot AI Reportes Facturación Inventarios Suscripción Ayuda Recomie…" at bounding box center [744, 406] width 1488 height 812
click at [643, 585] on span "IVA 16%" at bounding box center [647, 586] width 33 height 14
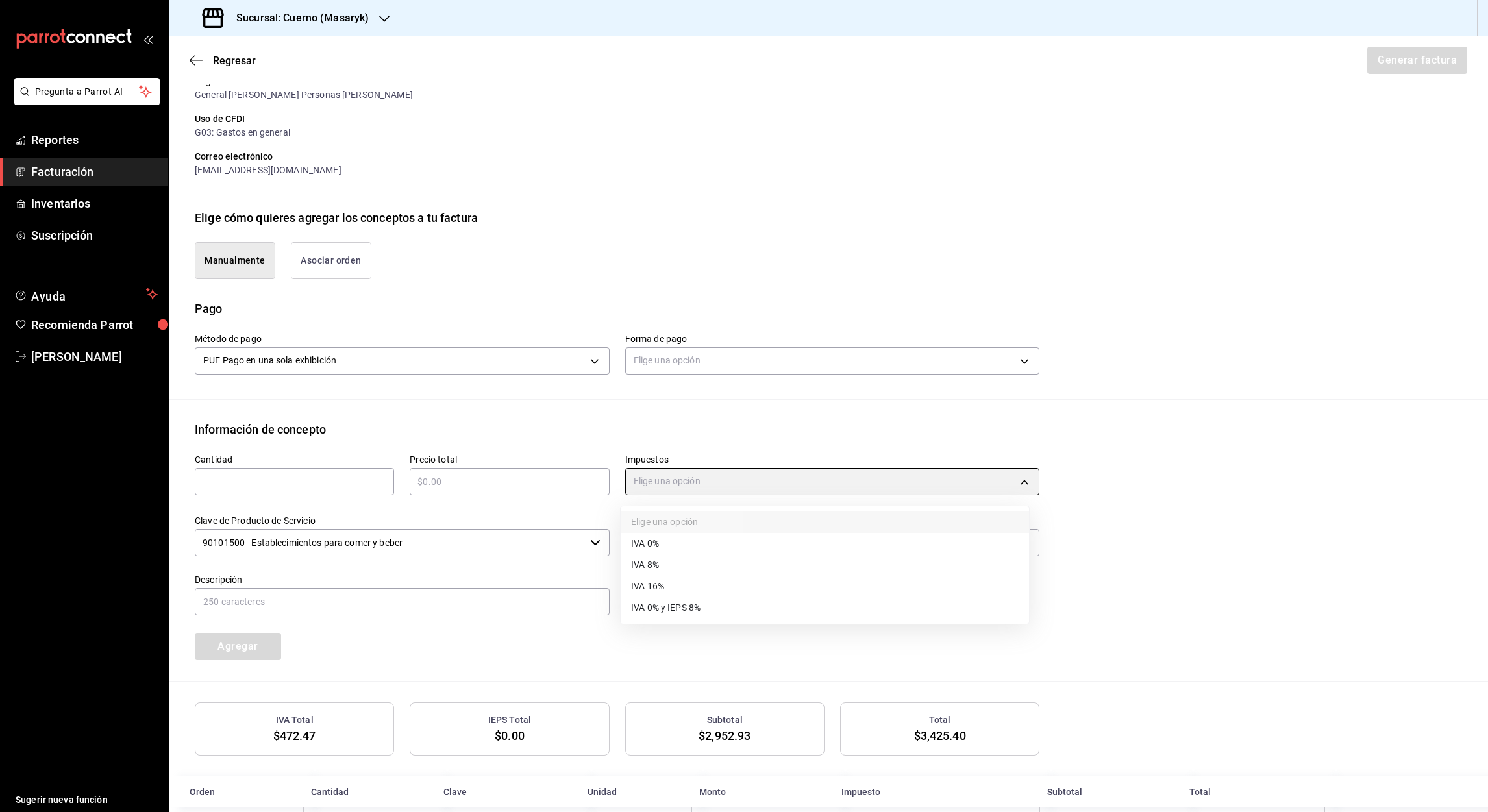
type input "IVA_16"
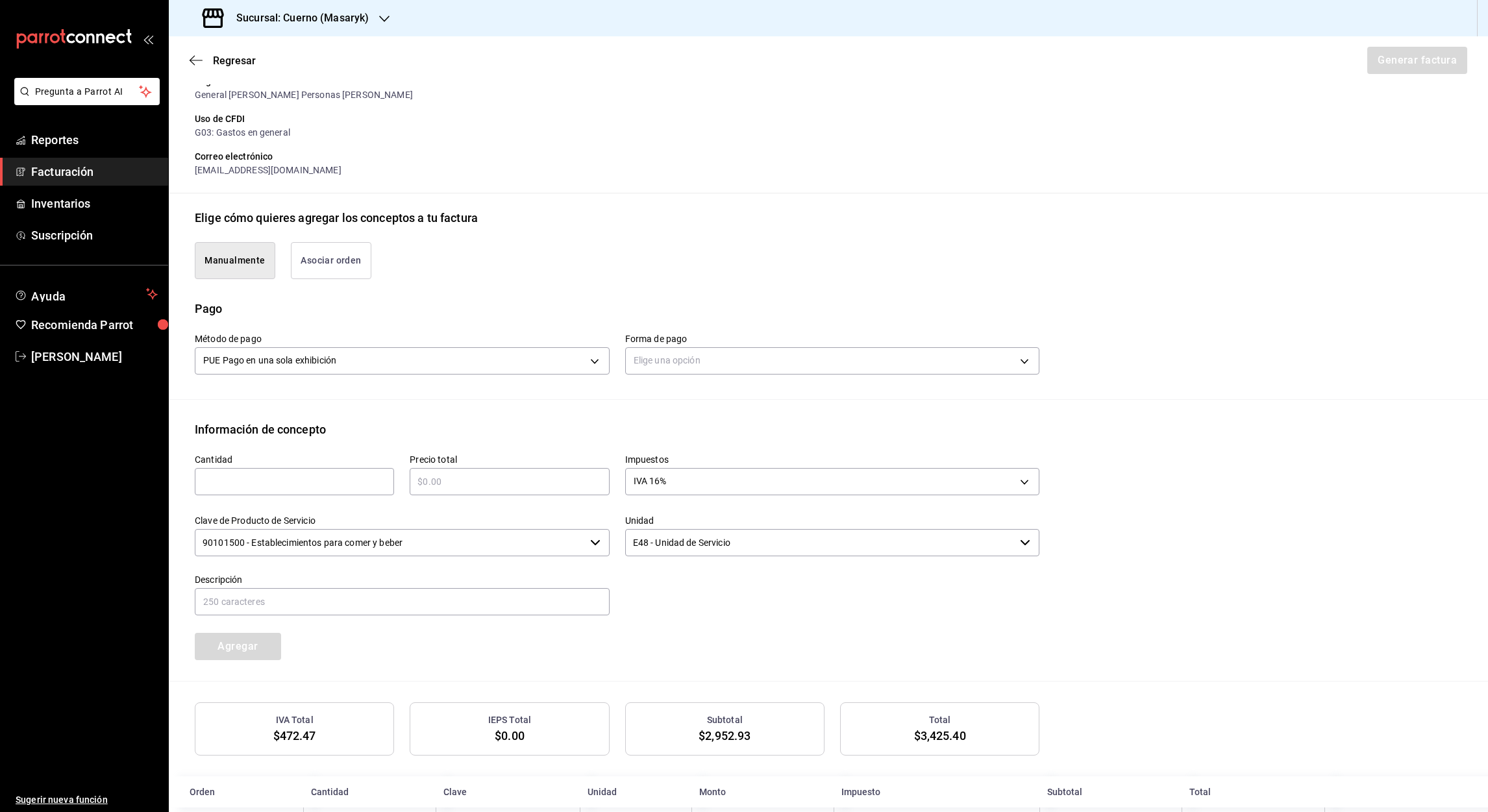
click at [306, 484] on input "text" at bounding box center [294, 482] width 199 height 15
type input "1"
click at [505, 480] on input "text" at bounding box center [509, 482] width 199 height 15
type input "$3425.40"
click at [287, 597] on input "text" at bounding box center [402, 601] width 415 height 27
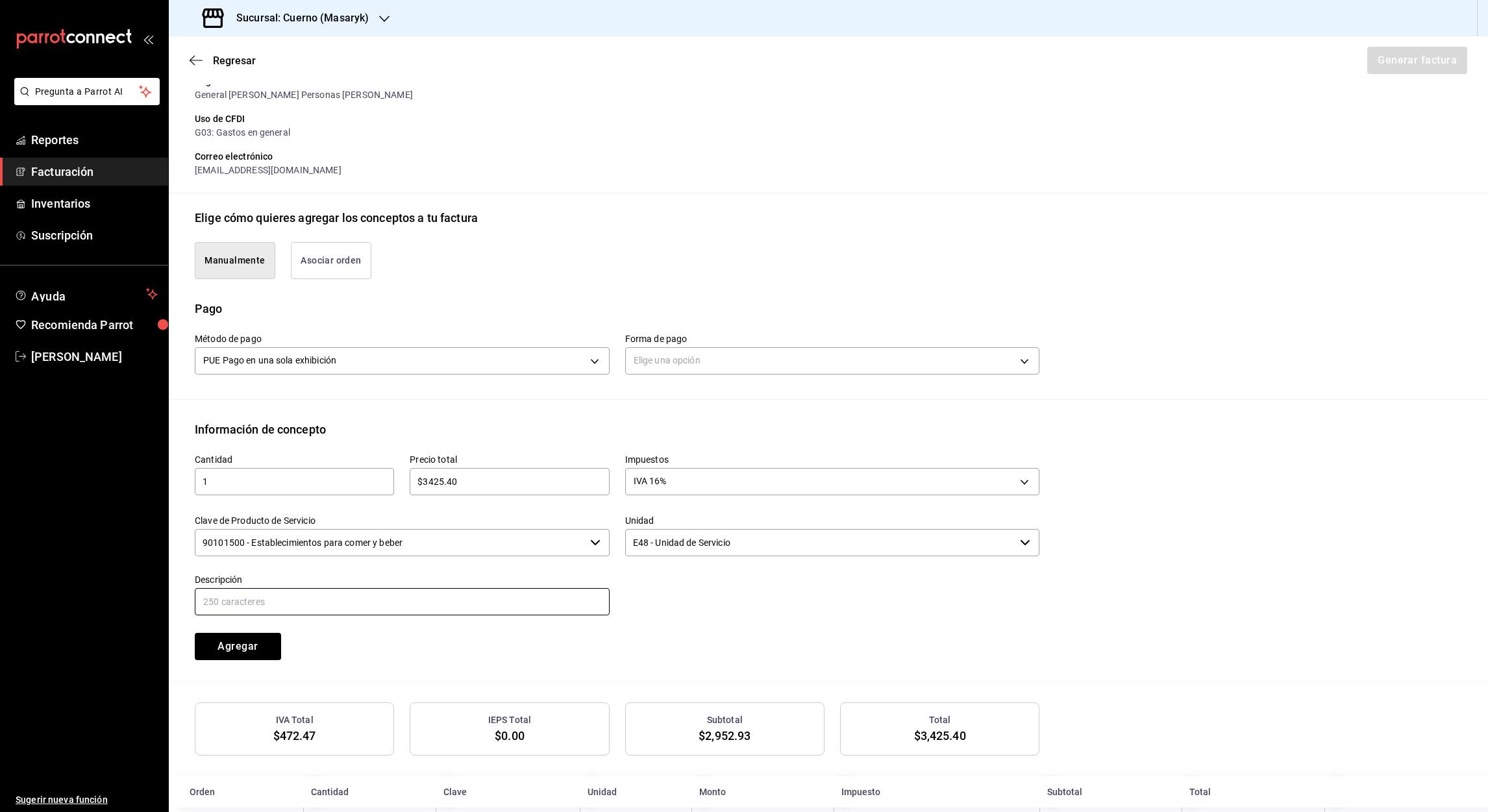
click at [291, 604] on input "text" at bounding box center [402, 601] width 415 height 27
click at [318, 604] on input "Referencia #Cuenta 280525 #Mesa 50 Fecha de consumo 28.05.2025" at bounding box center [402, 601] width 415 height 27
click at [392, 604] on input "Referencia #Cuenta 280725-P-0036 #Mesa 50 Fecha de consumo 28.05.2025" at bounding box center [402, 601] width 415 height 27
click at [498, 600] on input "Referencia #Cuenta 280725-P-0036 #Mesa 10 Fecha de consumo 28.05.2025" at bounding box center [402, 601] width 415 height 27
type input "Referencia #Cuenta 280725-P-0036 #Mesa 10 Fecha de consumo 28.07.2025"
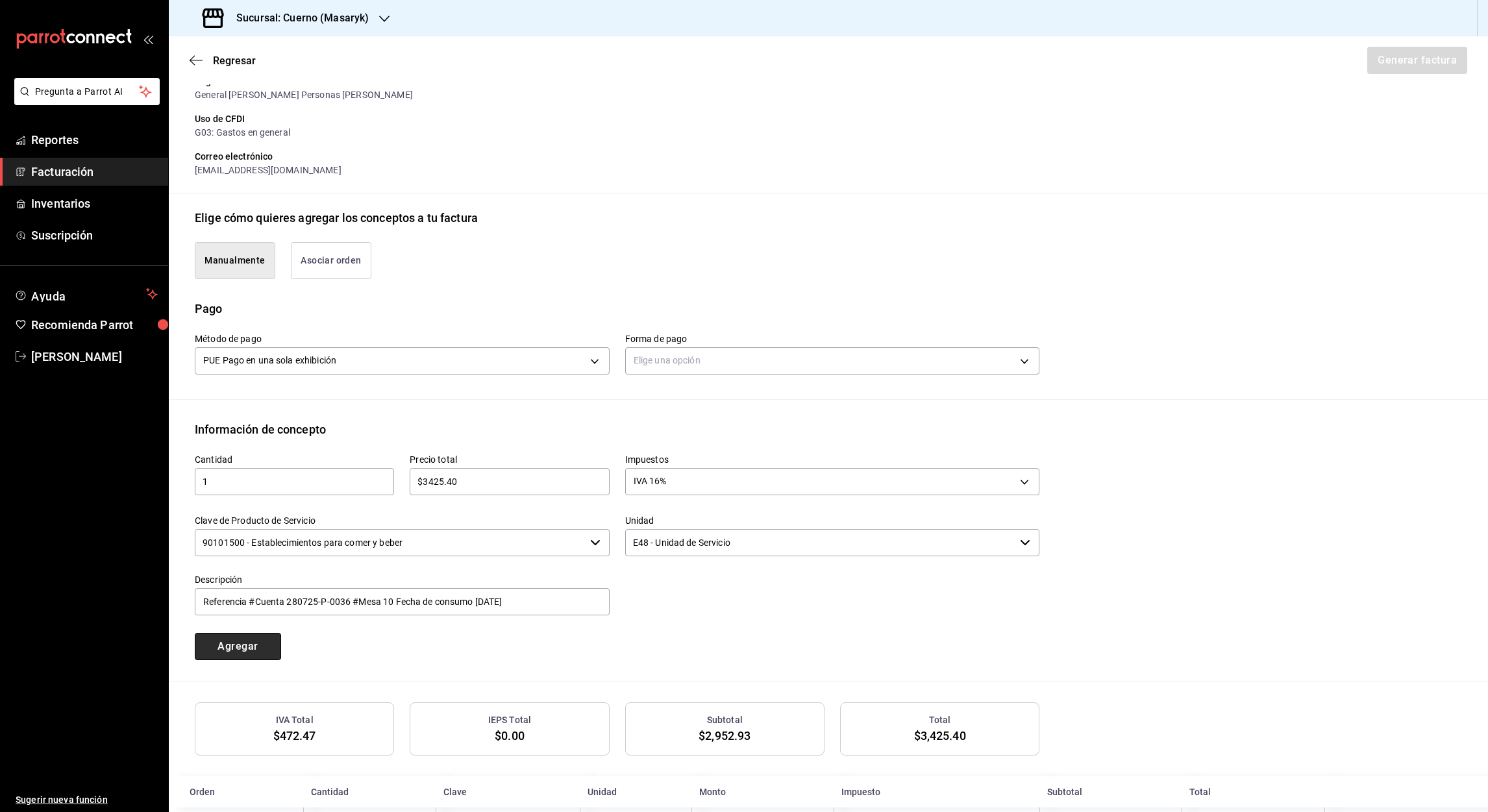
click at [216, 649] on button "Agregar" at bounding box center [237, 646] width 86 height 27
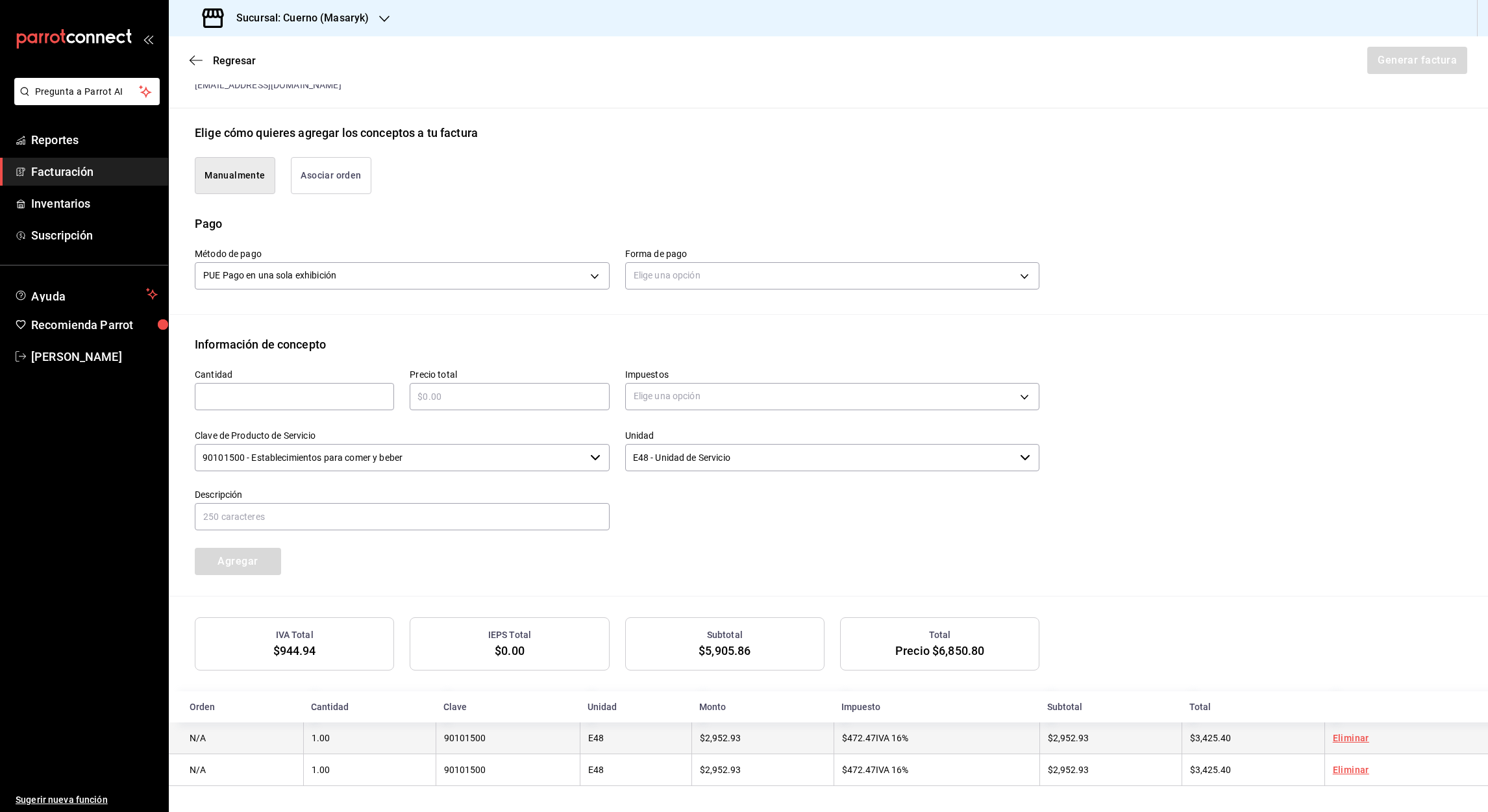
click at [1337, 739] on link "Eliminar" at bounding box center [1350, 738] width 36 height 11
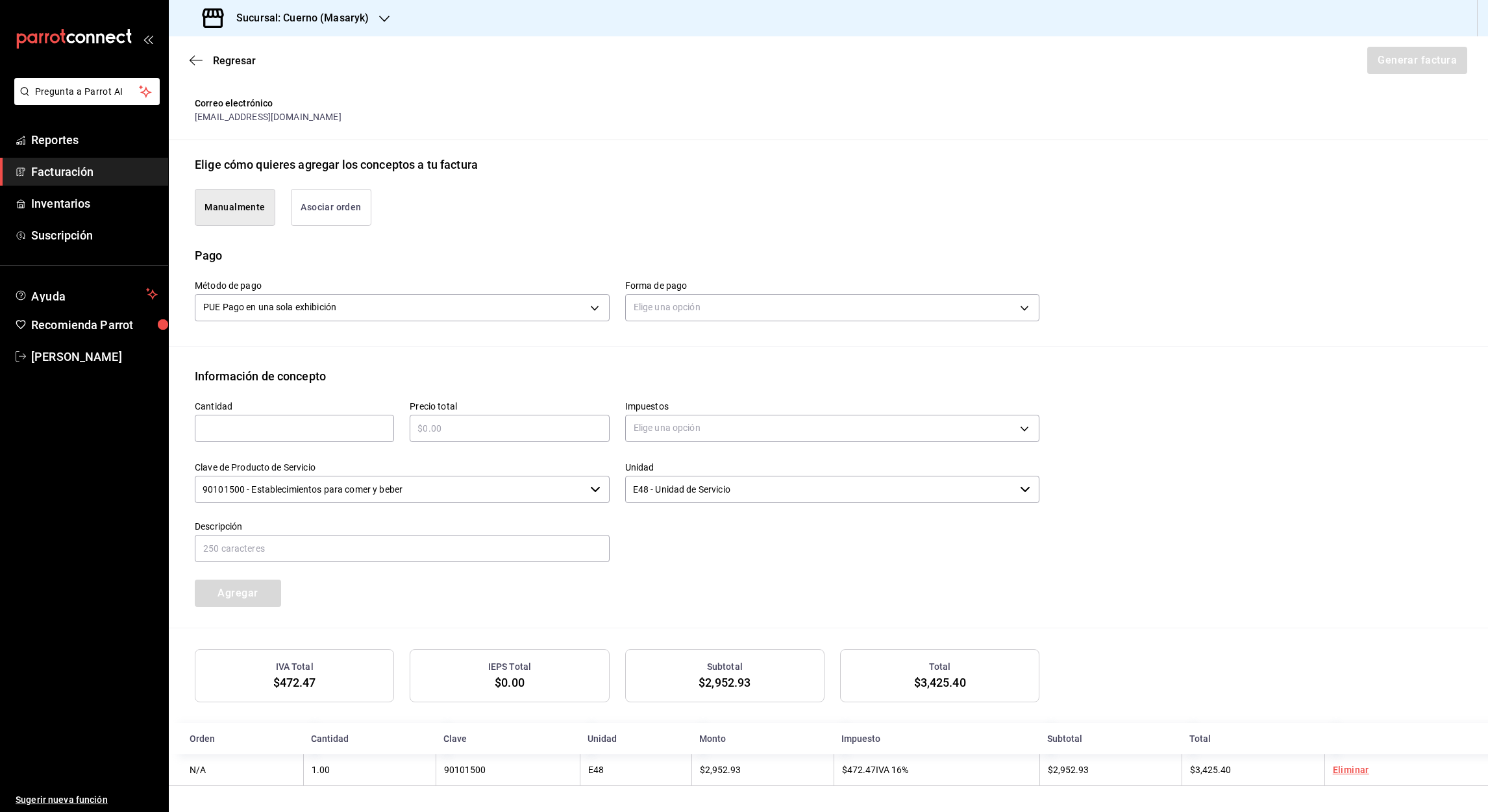
scroll to position [237, 0]
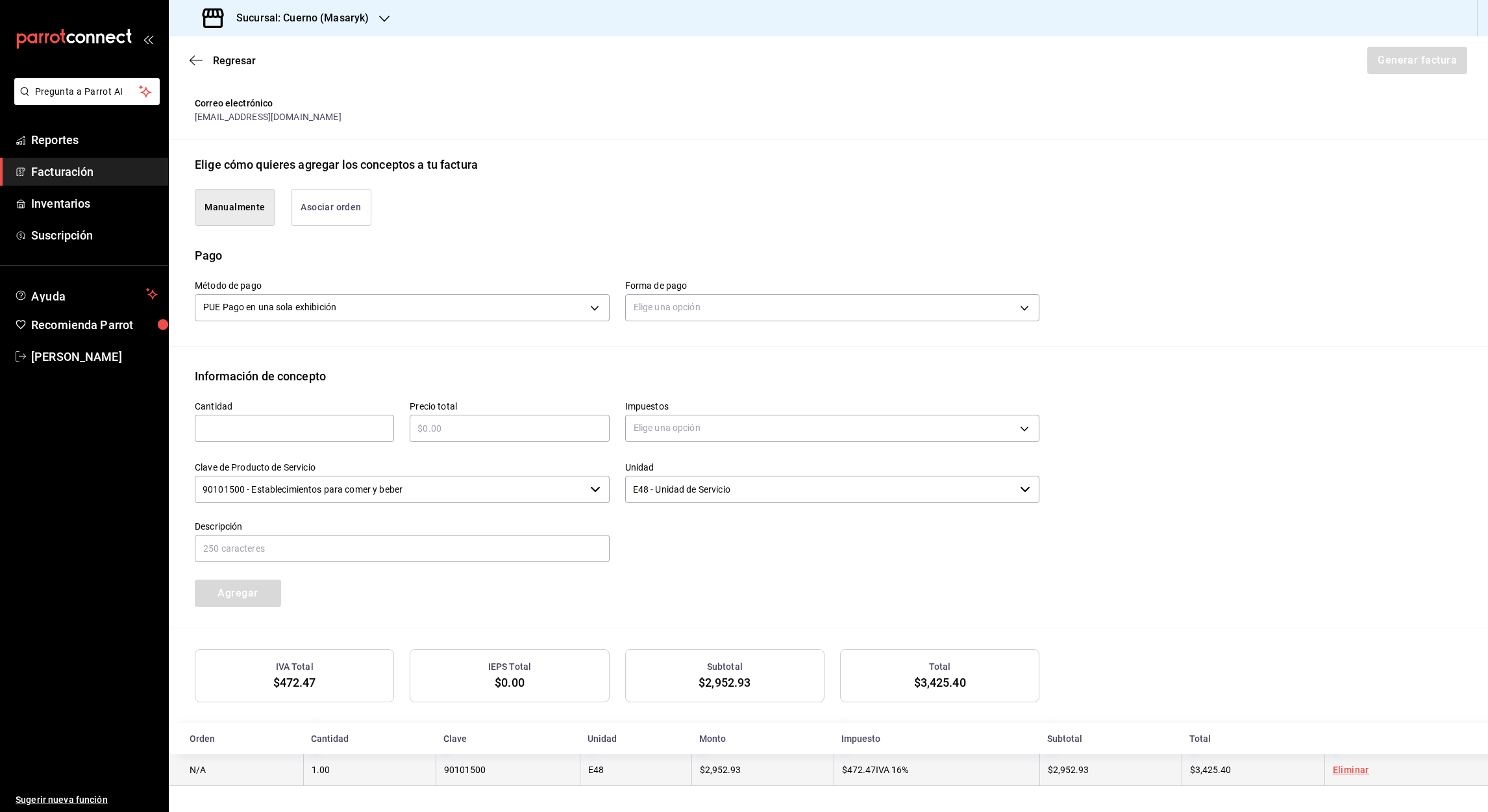
click at [1337, 776] on td "Eliminar" at bounding box center [1406, 770] width 164 height 31
click at [1342, 770] on link "Eliminar" at bounding box center [1350, 770] width 36 height 11
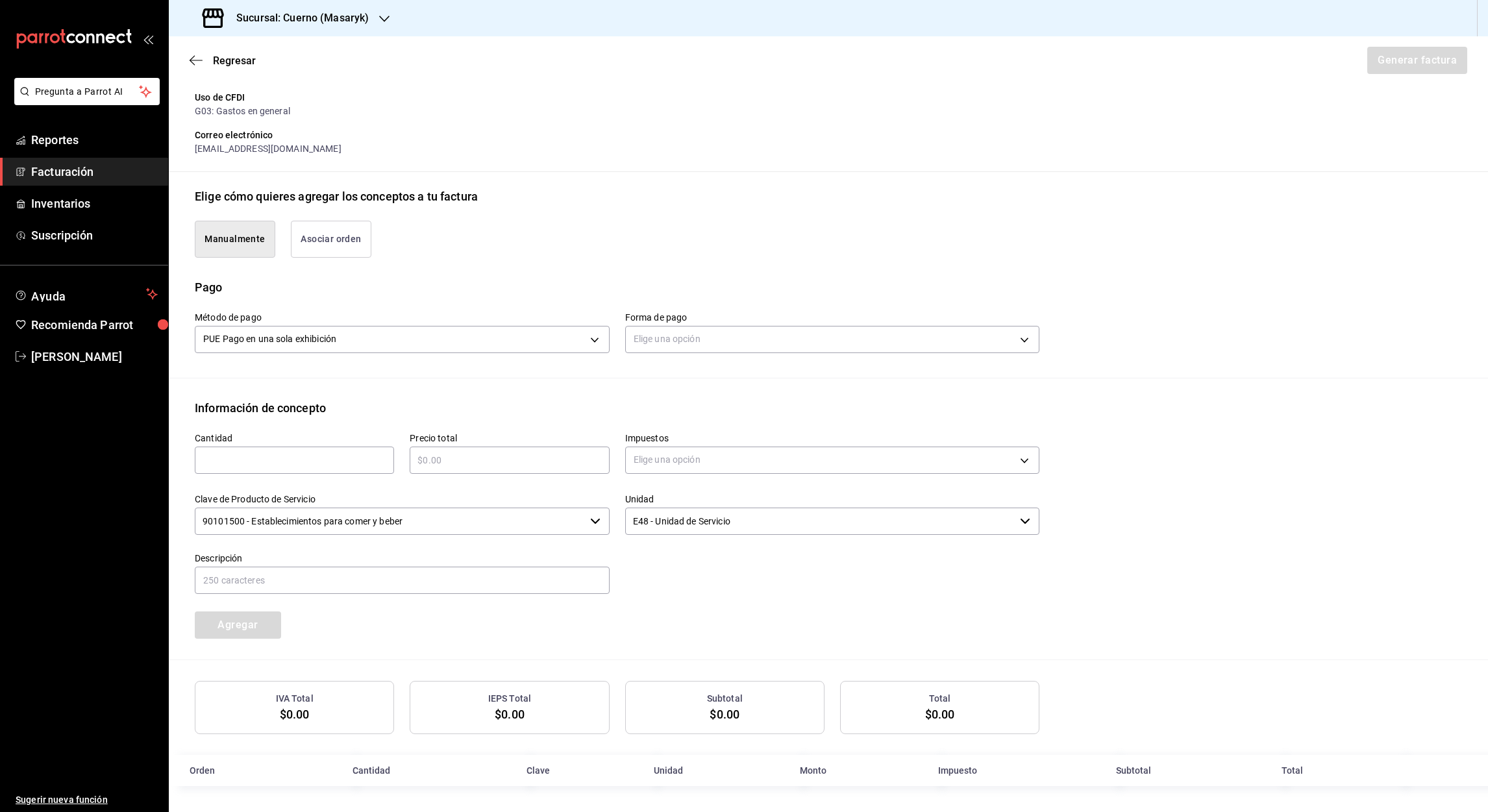
scroll to position [205, 0]
click at [337, 457] on input "text" at bounding box center [294, 460] width 199 height 15
type input "1"
click at [498, 462] on input "text" at bounding box center [509, 460] width 199 height 15
type input "$3425.40"
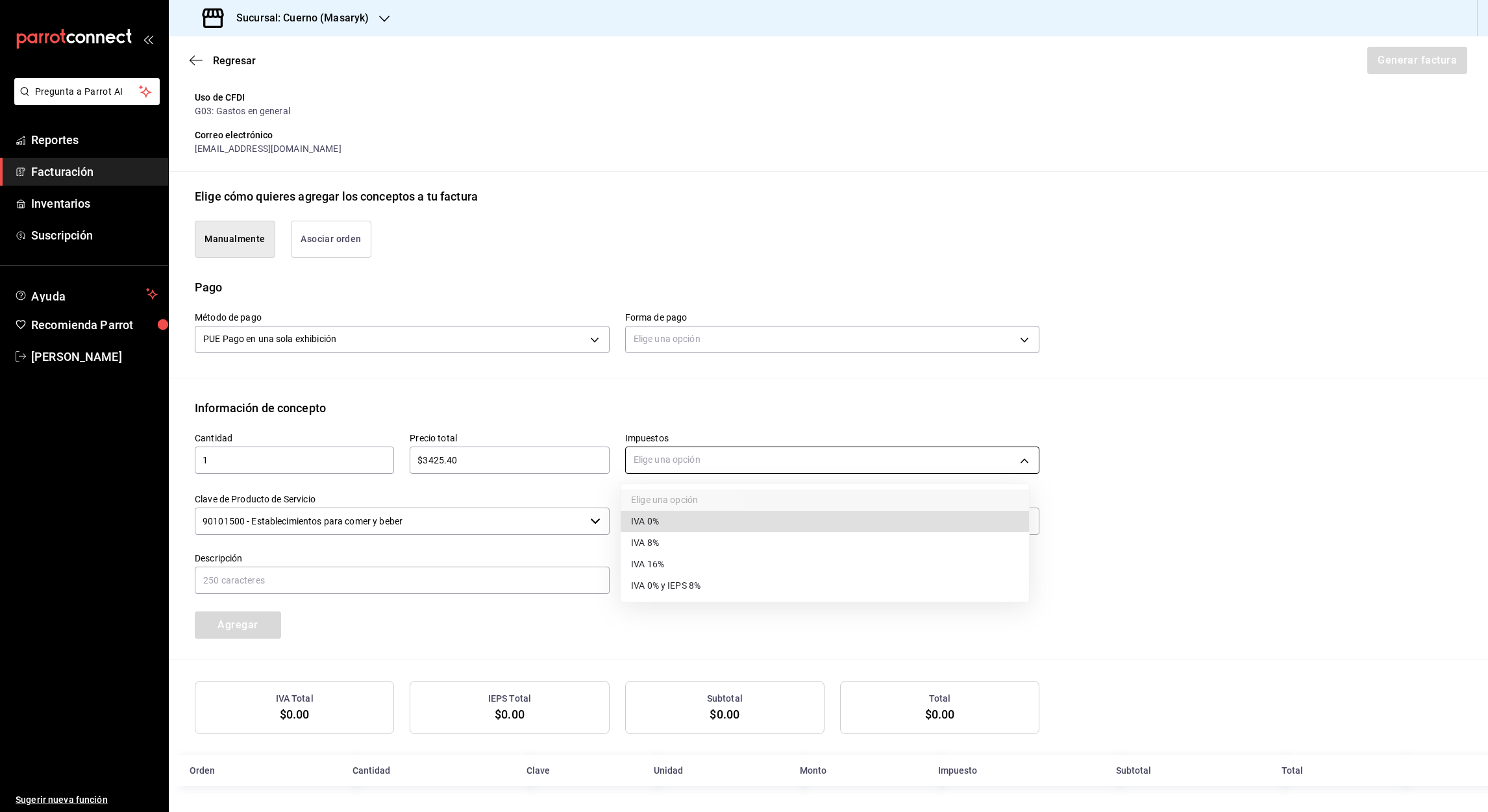
click at [1025, 459] on body "Pregunta a Parrot AI Reportes Facturación Inventarios Suscripción Ayuda Recomie…" at bounding box center [744, 406] width 1488 height 812
click at [660, 562] on span "IVA 16%" at bounding box center [647, 565] width 33 height 14
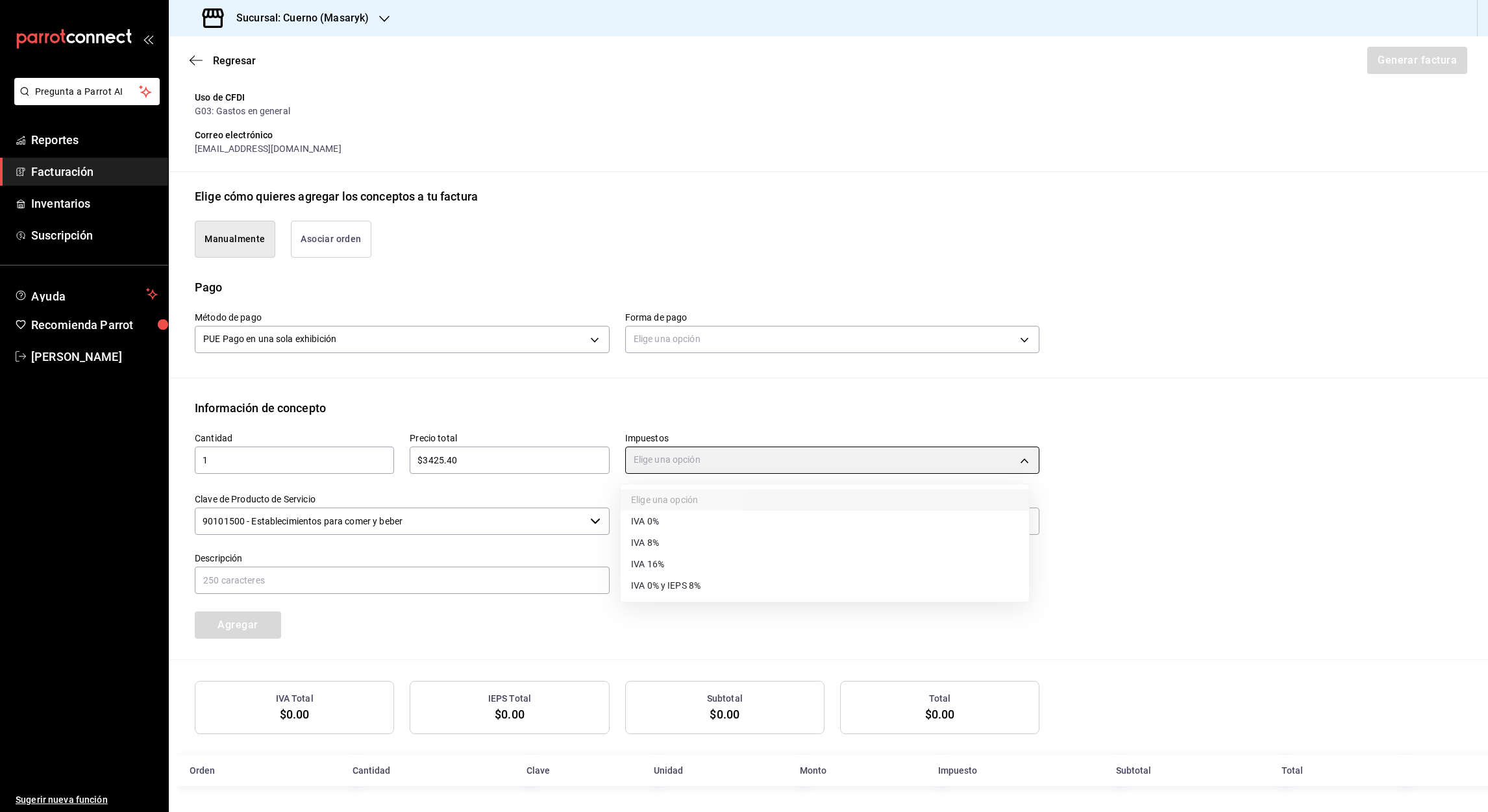
type input "IVA_16"
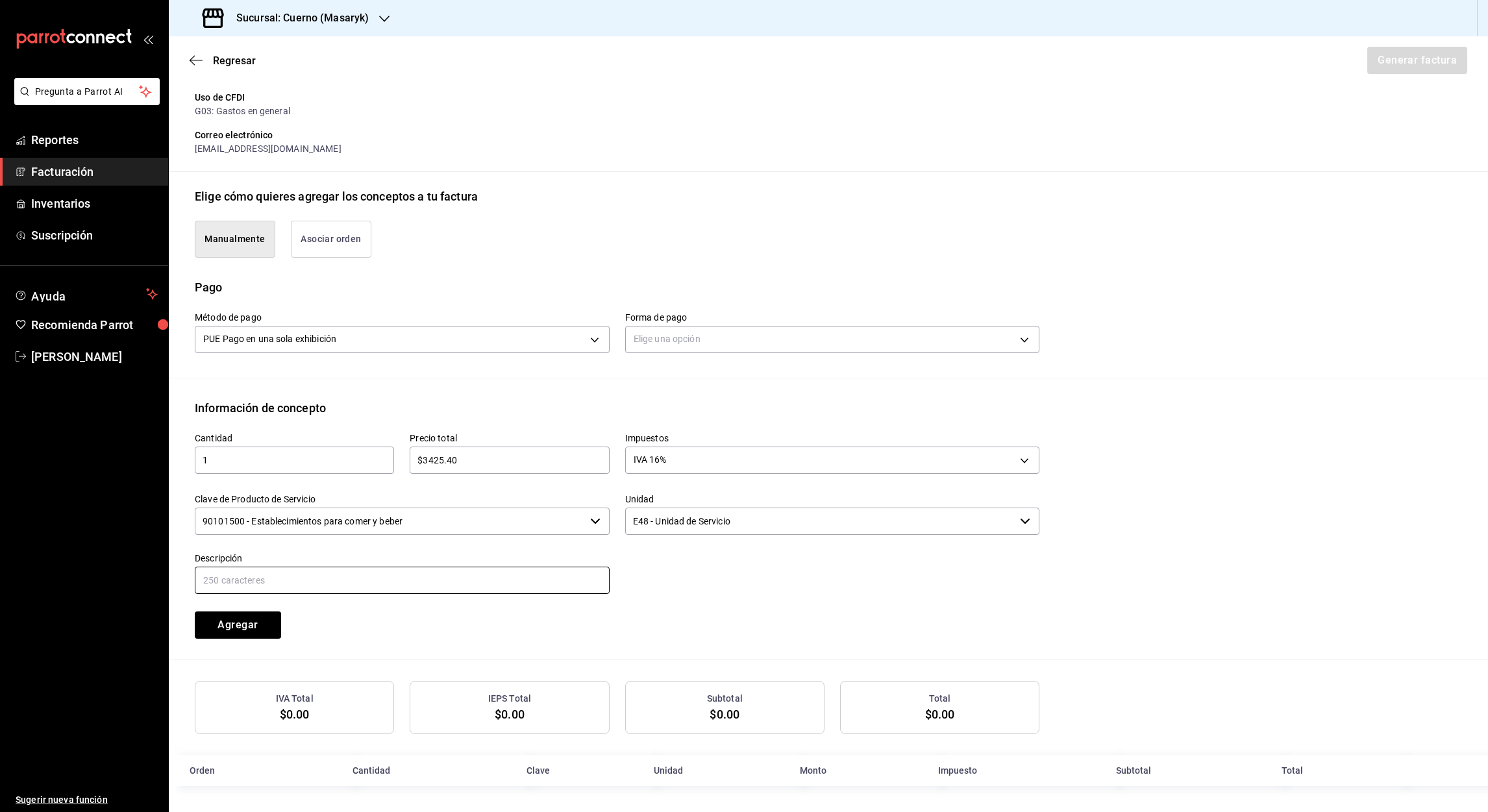
click at [285, 575] on input "text" at bounding box center [402, 579] width 415 height 27
click at [297, 578] on input "Referencia #Cuenta 280525 #Mesa 50 Fecha de consumo 28.05.2025" at bounding box center [402, 579] width 415 height 27
click at [387, 576] on input "Referencia #Cuenta 280725-P-0036 #Mesa 50 Fecha de consumo 28.05.2025" at bounding box center [402, 579] width 415 height 27
click at [524, 580] on input "Referencia #Cuenta 280725-P-0036 #Mesa 10 Fecha de consumo 28.05.2025" at bounding box center [402, 579] width 415 height 27
type input "Referencia #Cuenta 280725-P-0036 #Mesa 10 Fecha de consumo 28.07.2025"
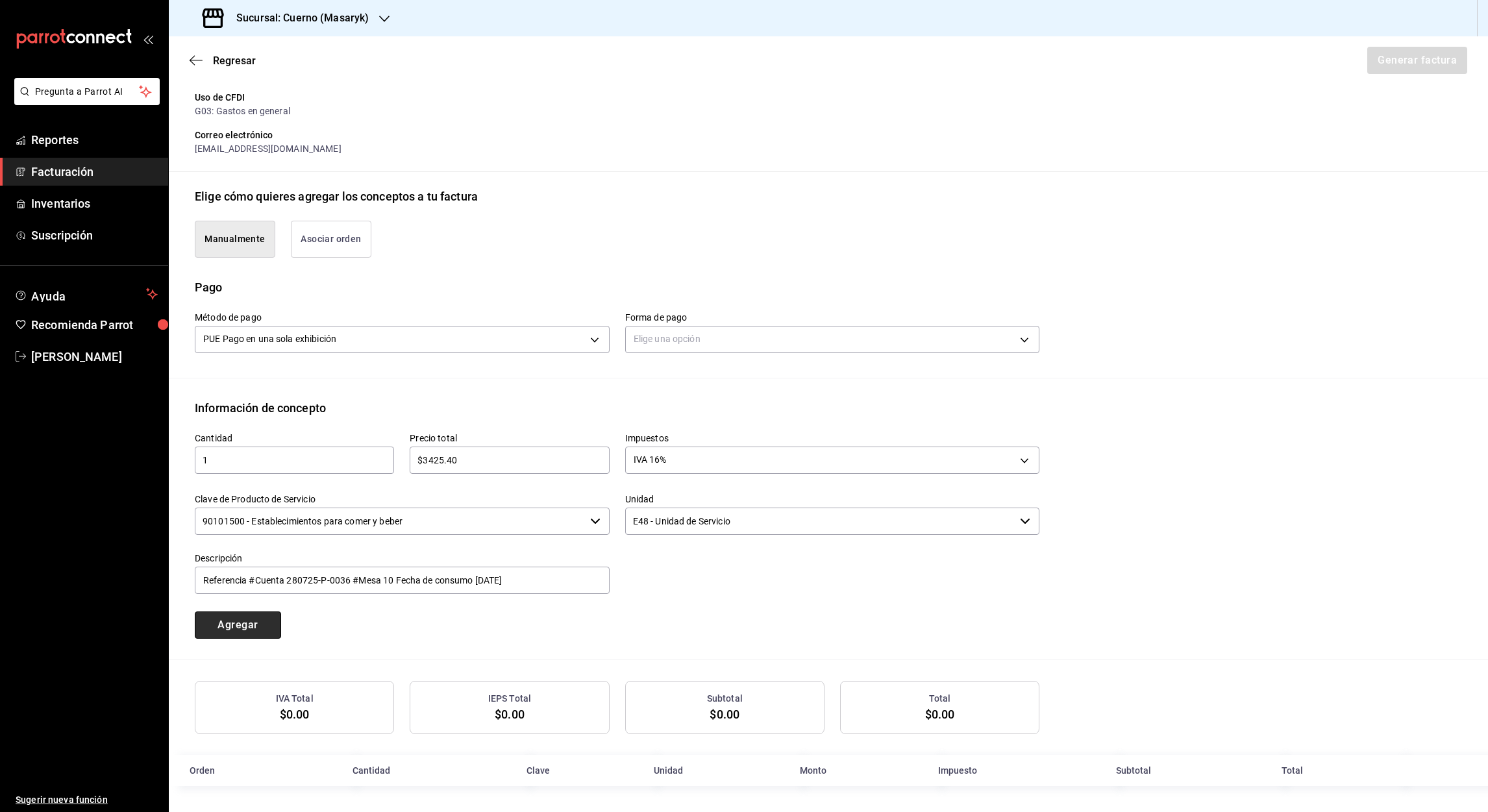
click at [253, 618] on button "Agregar" at bounding box center [237, 625] width 86 height 27
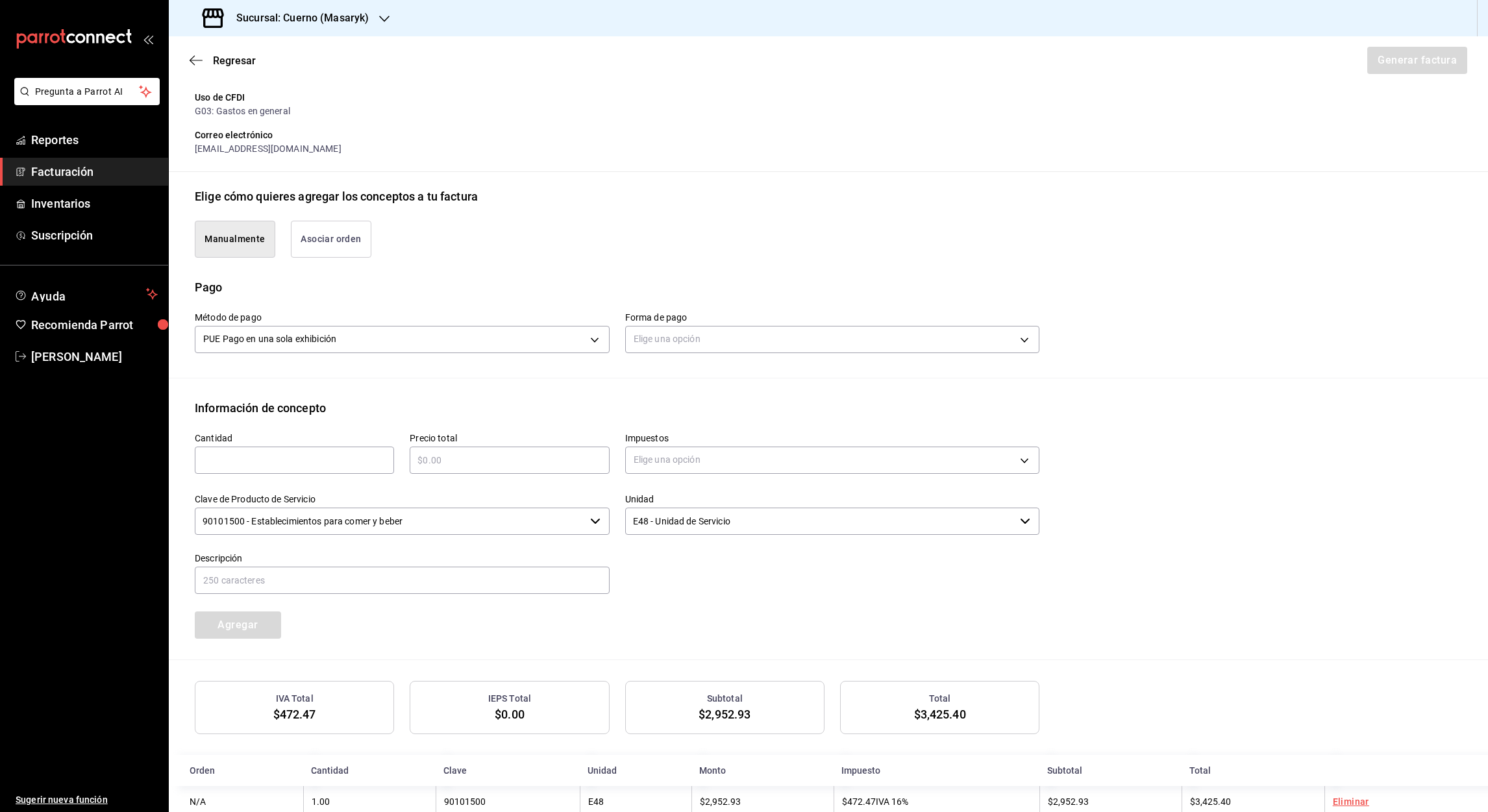
scroll to position [237, 0]
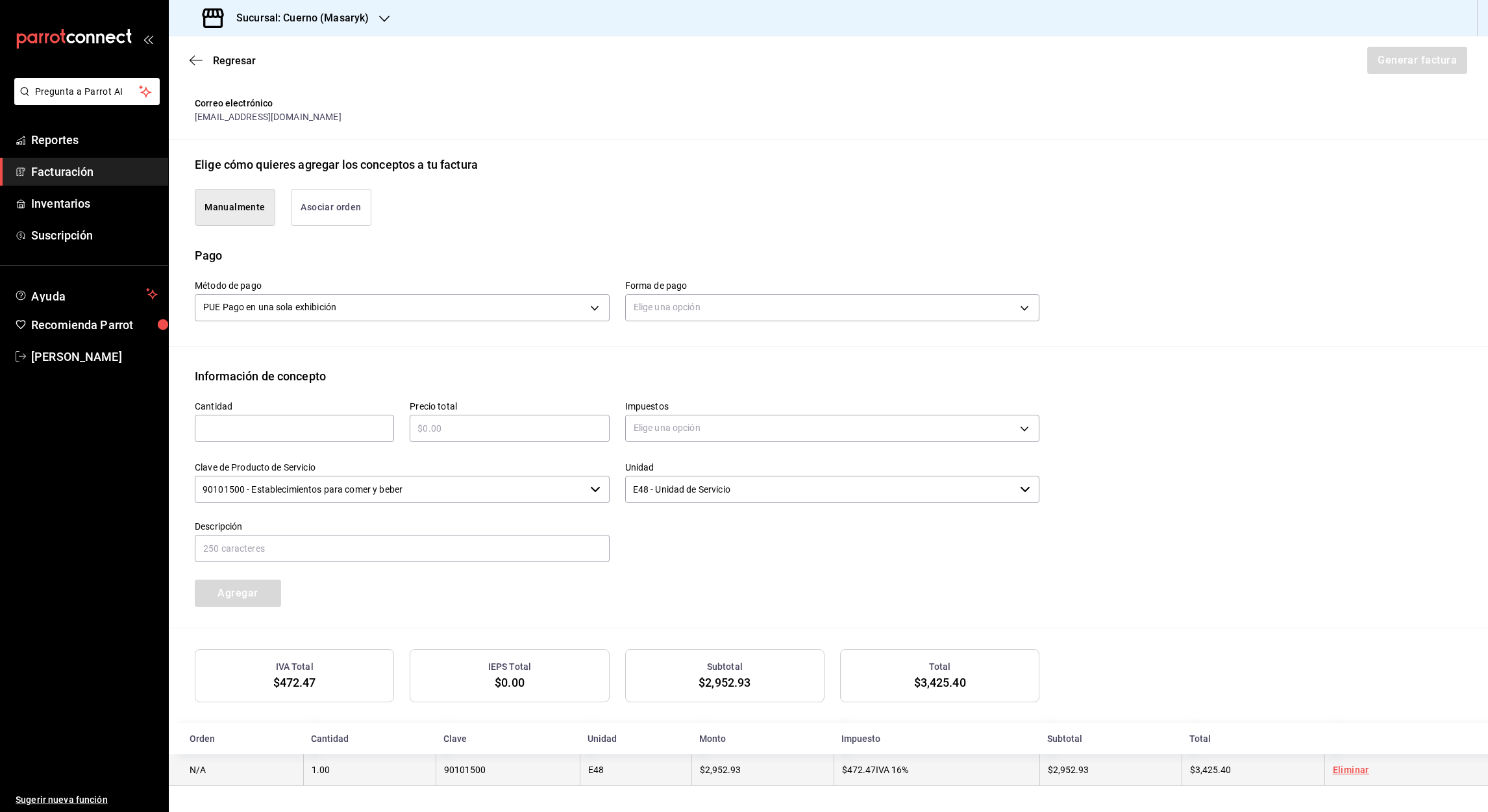
click at [1340, 766] on link "Eliminar" at bounding box center [1350, 770] width 36 height 11
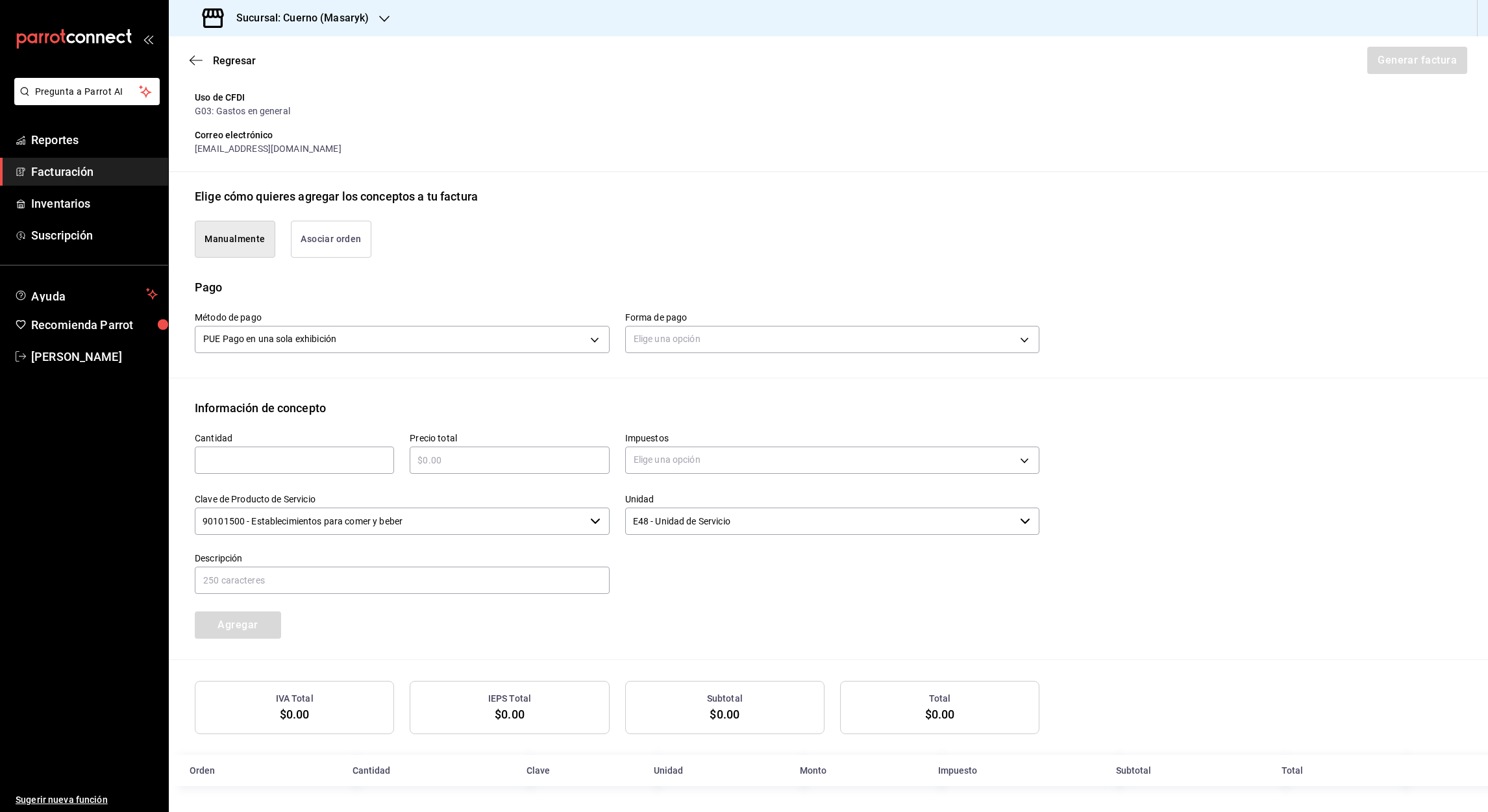
scroll to position [205, 0]
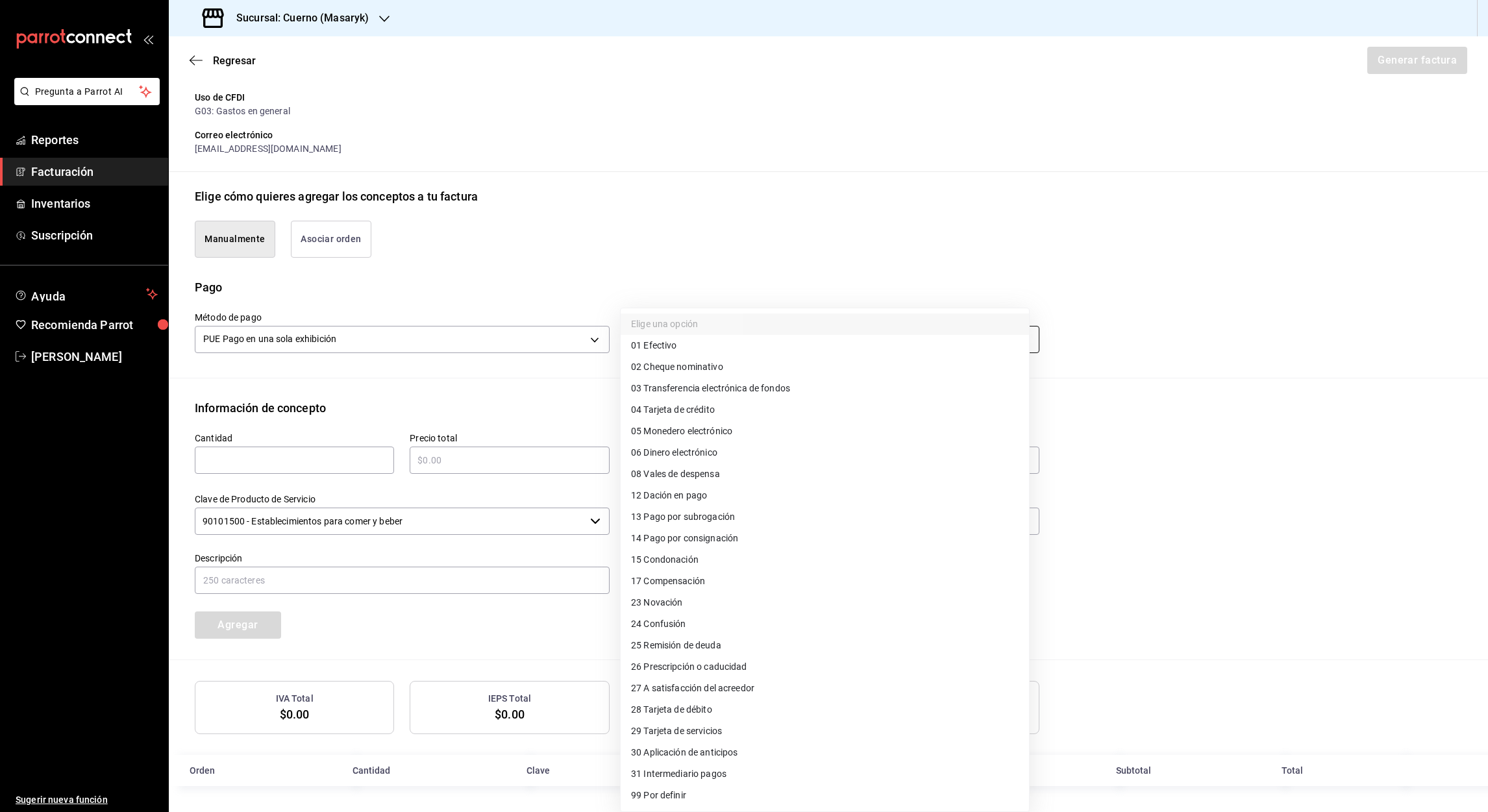
click at [1018, 340] on body "Pregunta a Parrot AI Reportes Facturación Inventarios Suscripción Ayuda Recomie…" at bounding box center [744, 406] width 1488 height 812
click at [712, 409] on span "04 Tarjeta de crédito" at bounding box center [673, 410] width 84 height 14
type input "04"
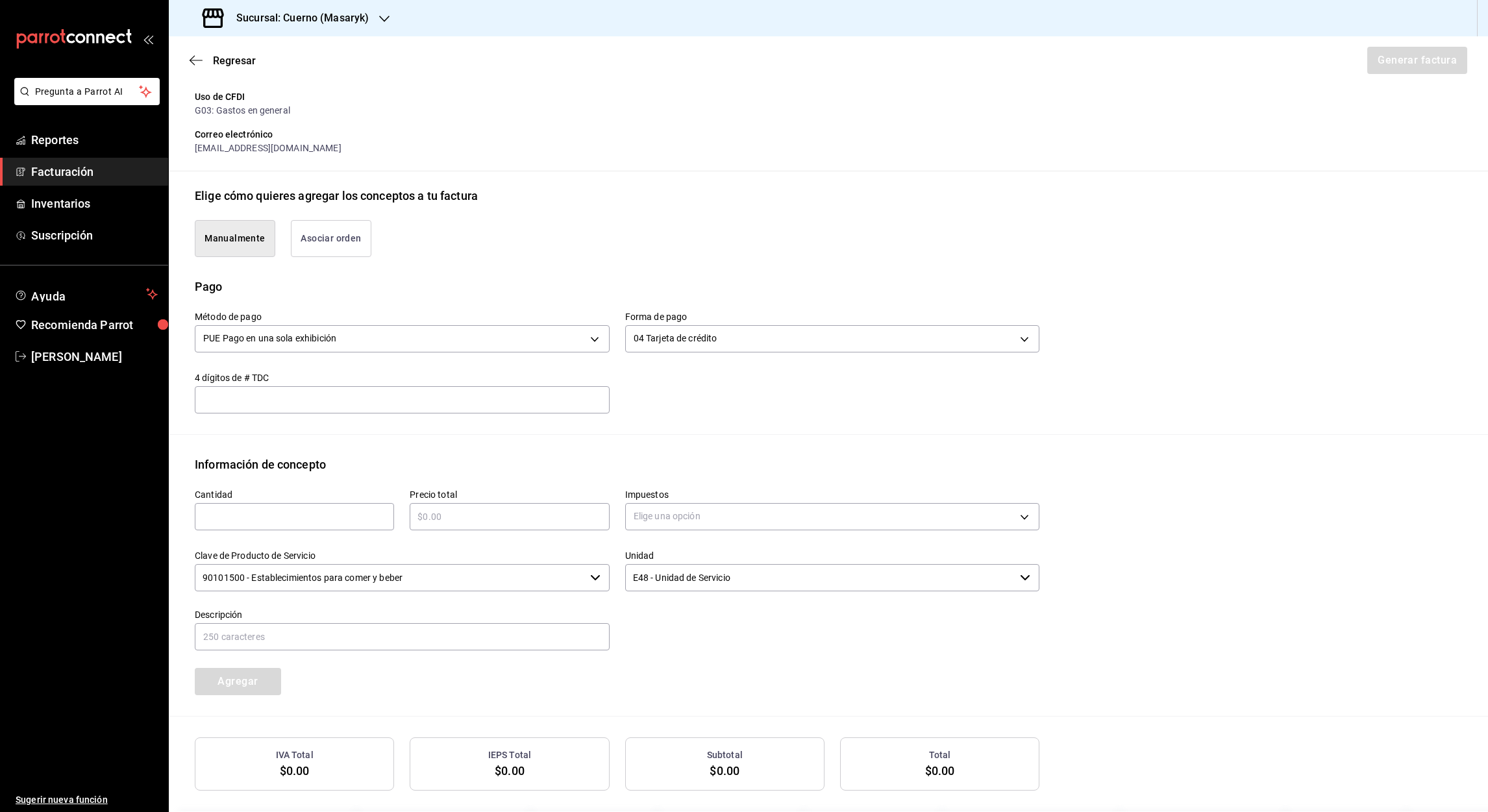
click at [254, 518] on input "text" at bounding box center [294, 516] width 199 height 15
type input "1"
click at [458, 511] on input "text" at bounding box center [509, 516] width 199 height 15
type input "$3425.40"
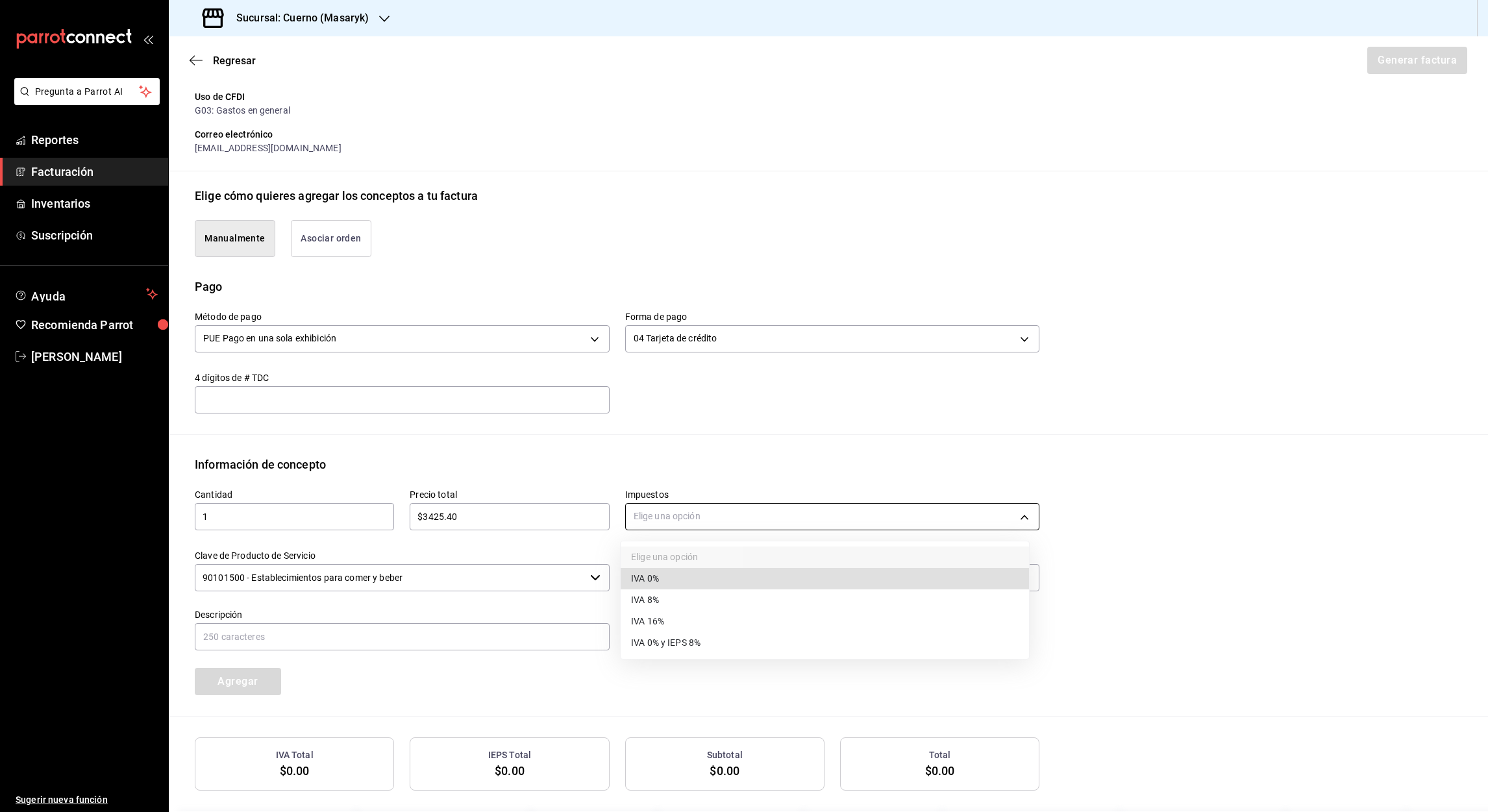
click at [667, 513] on body "Pregunta a Parrot AI Reportes Facturación Inventarios Suscripción Ayuda Recomie…" at bounding box center [744, 406] width 1488 height 812
click at [649, 623] on span "IVA 16%" at bounding box center [647, 621] width 33 height 14
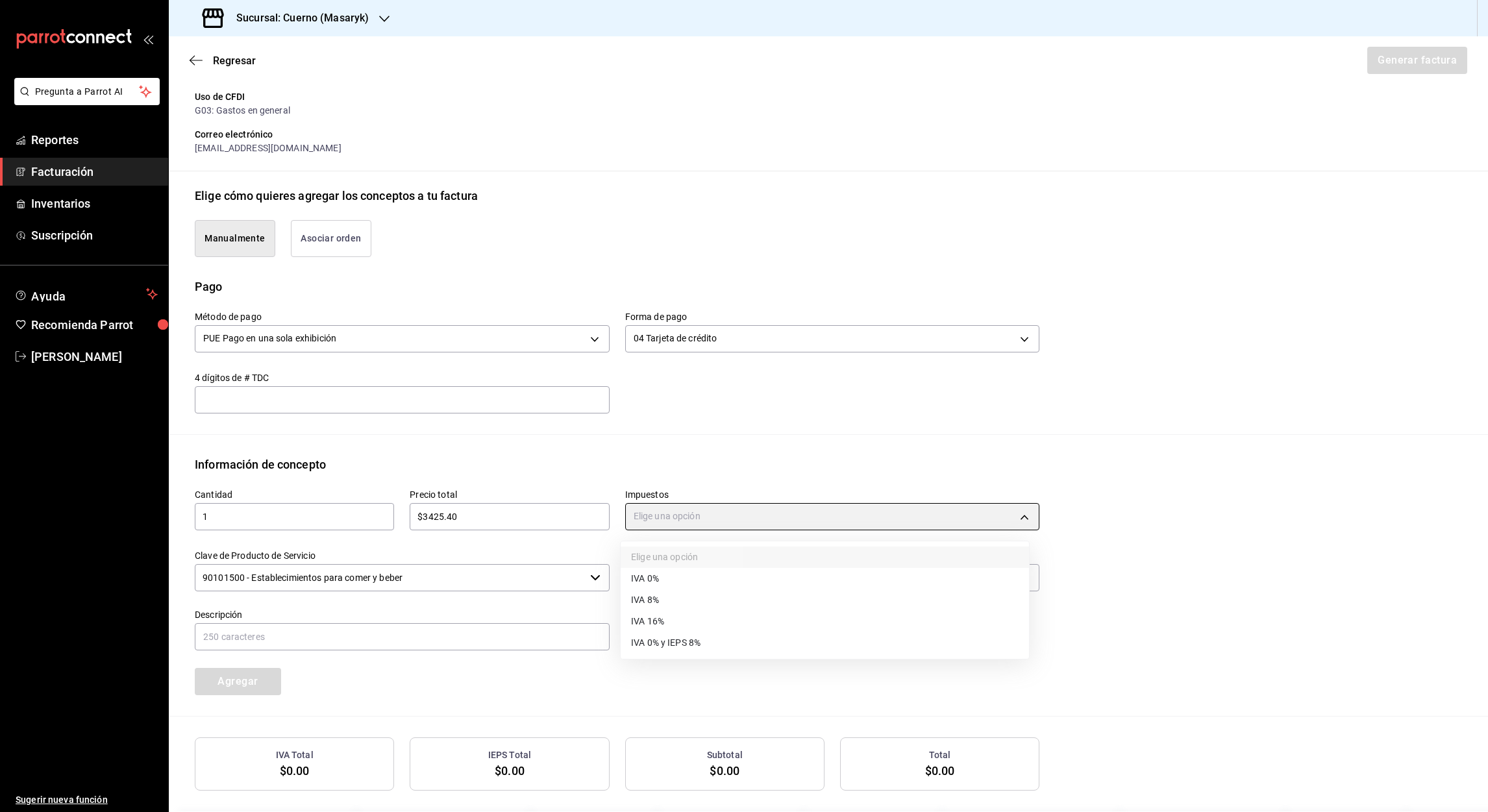
type input "IVA_16"
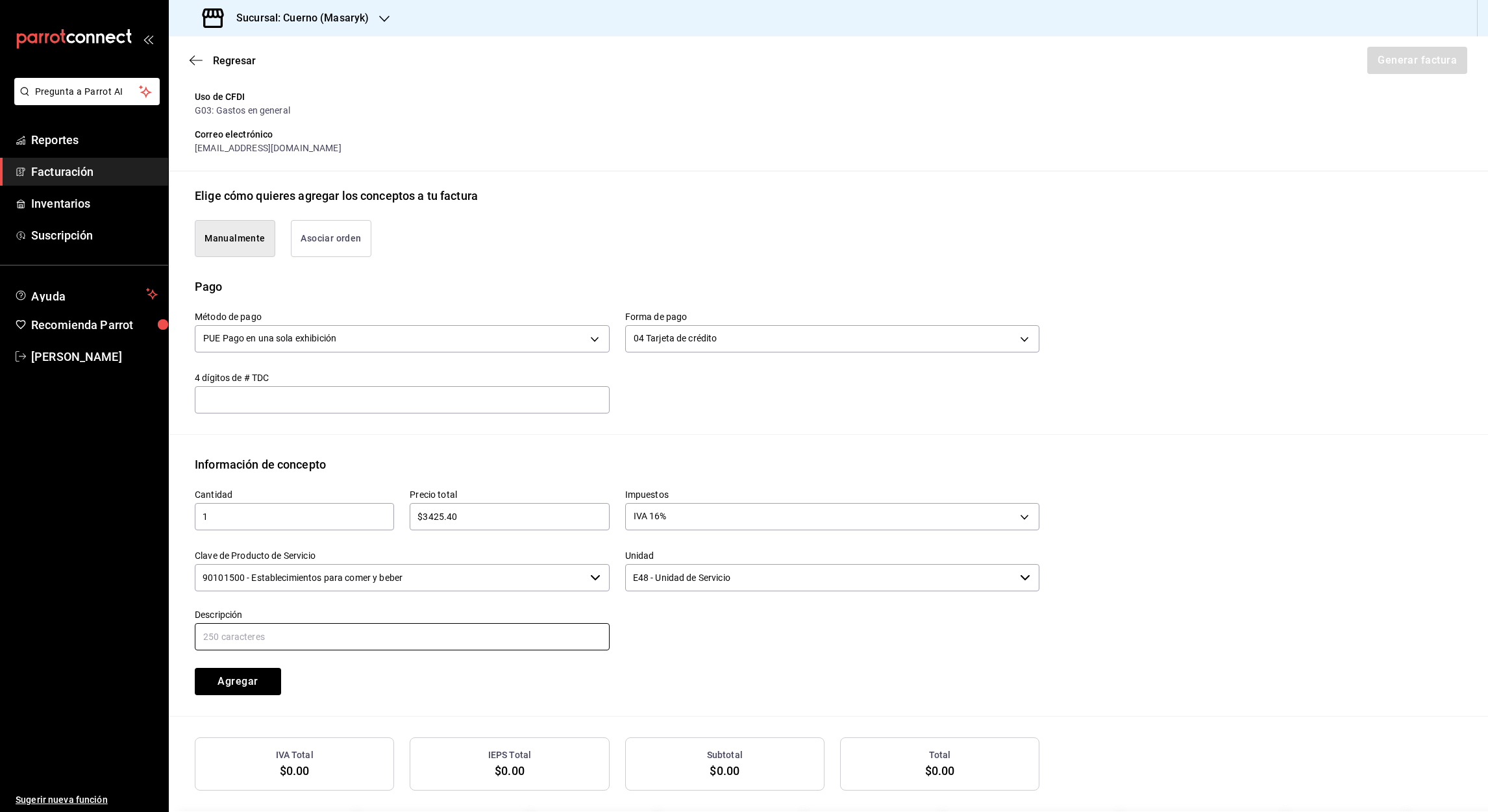
click at [244, 635] on input "text" at bounding box center [402, 636] width 415 height 27
click at [313, 635] on input "Referencia #Cuenta 124661 #Mesa 23 Fecha de consumo 24.05.2025" at bounding box center [402, 636] width 415 height 27
click at [394, 634] on input "Referencia #Cuenta 280725-P-0036 #Mesa 23 Fecha de consumo 24.05.2025" at bounding box center [402, 636] width 415 height 27
click at [536, 636] on input "Referencia #Cuenta 280725-P-0036 #Mesa 10 Fecha de consumo 24.05.2025" at bounding box center [402, 636] width 415 height 27
type input "Referencia #Cuenta 280725-P-0036 #Mesa 10 Fecha de consumo 28.07.2025"
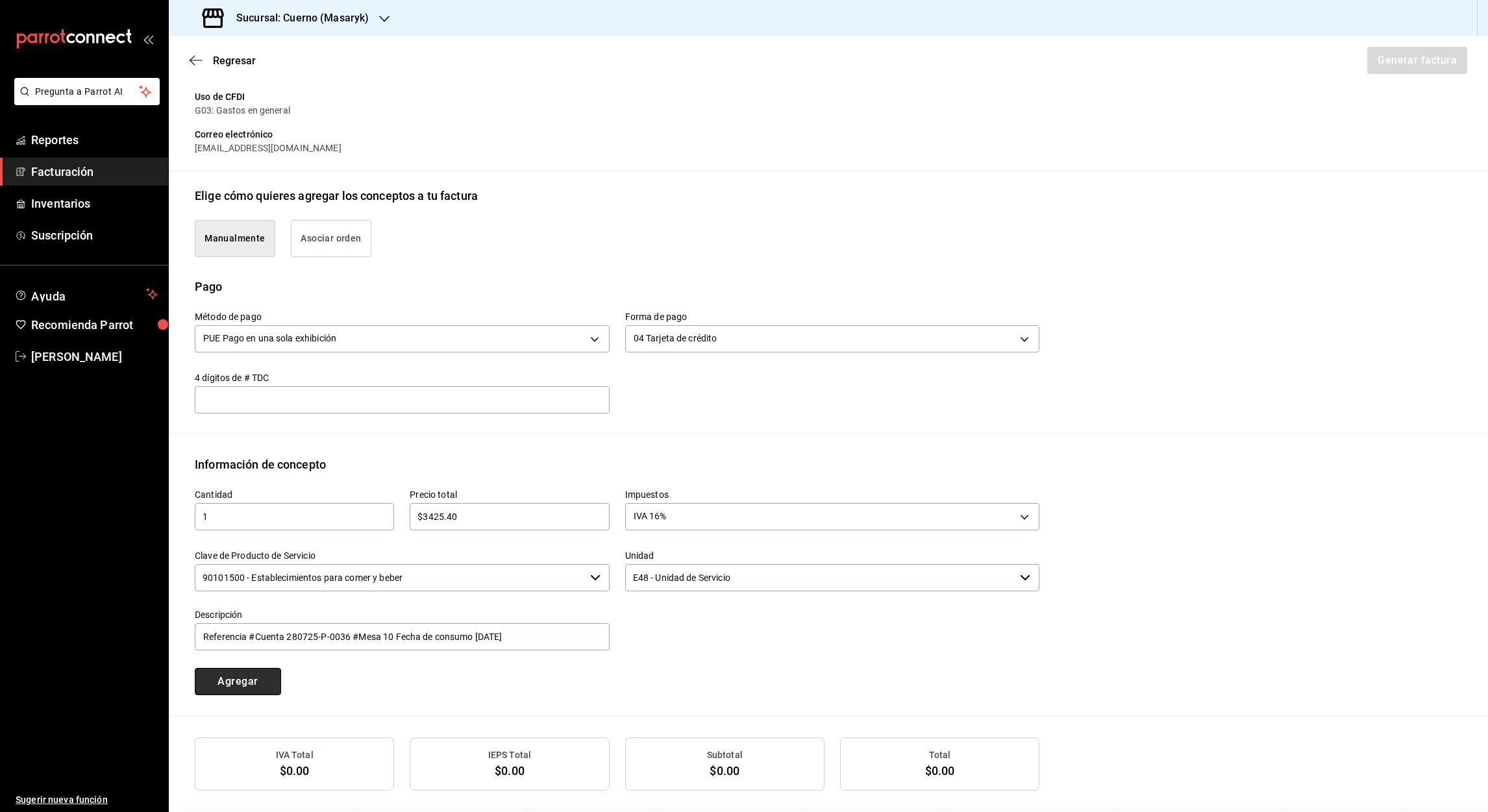
click at [266, 679] on button "Agregar" at bounding box center [237, 681] width 86 height 27
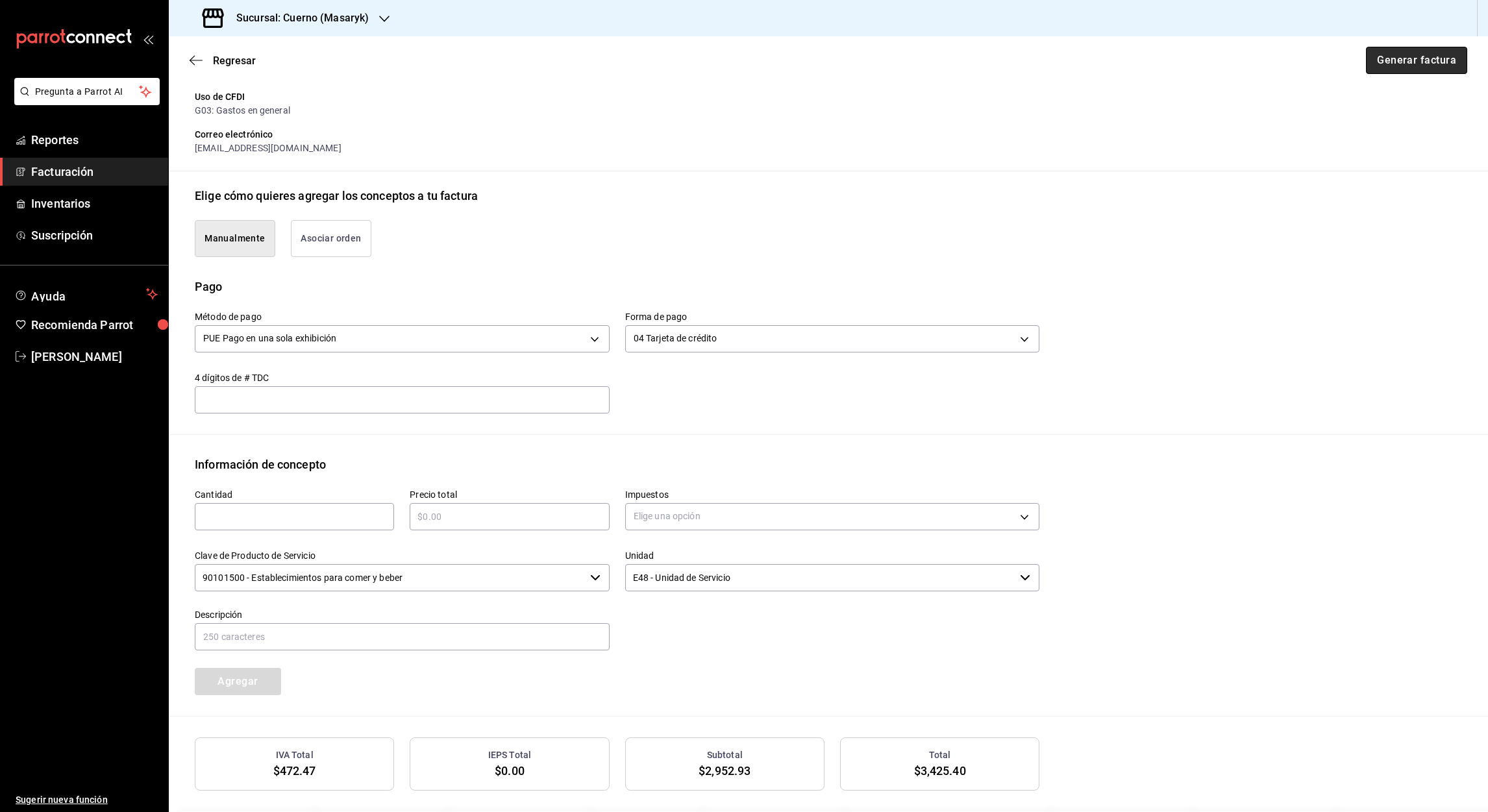
click at [1374, 50] on button "Generar factura" at bounding box center [1417, 60] width 101 height 27
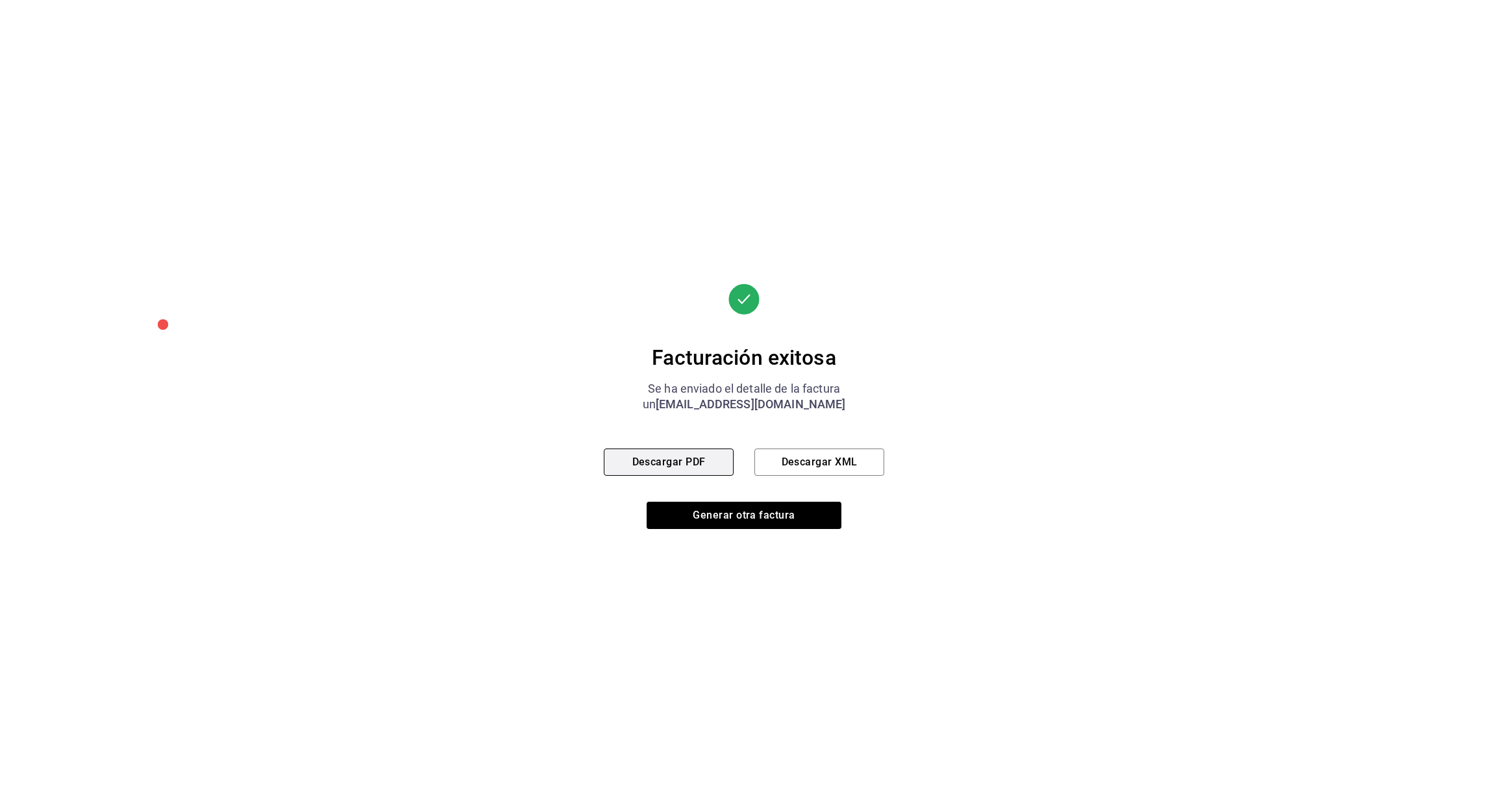
click at [698, 472] on button "Descargar PDF" at bounding box center [669, 462] width 130 height 27
click at [819, 463] on button "Descargar XML" at bounding box center [819, 462] width 130 height 27
